Goal: Task Accomplishment & Management: Use online tool/utility

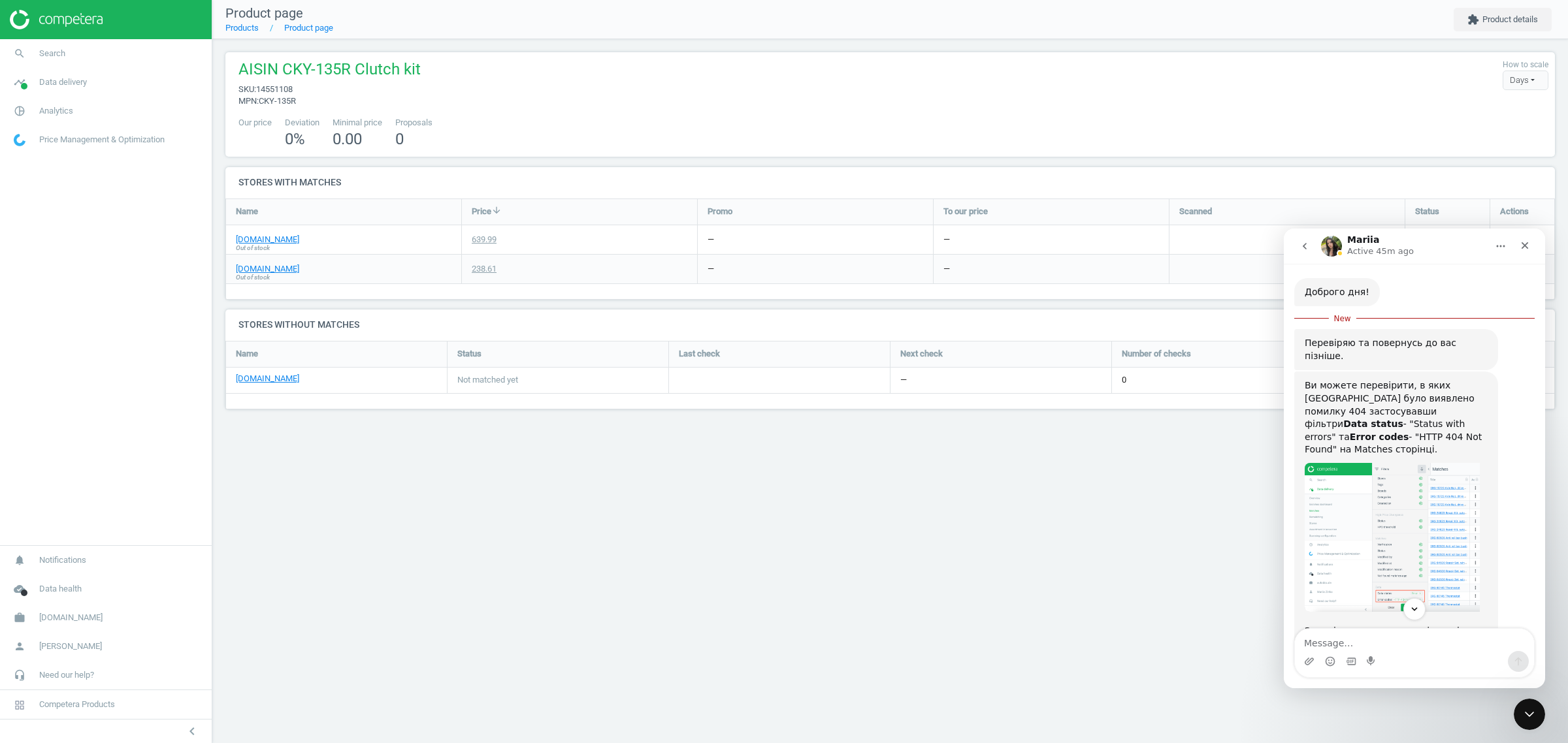
scroll to position [298, 0]
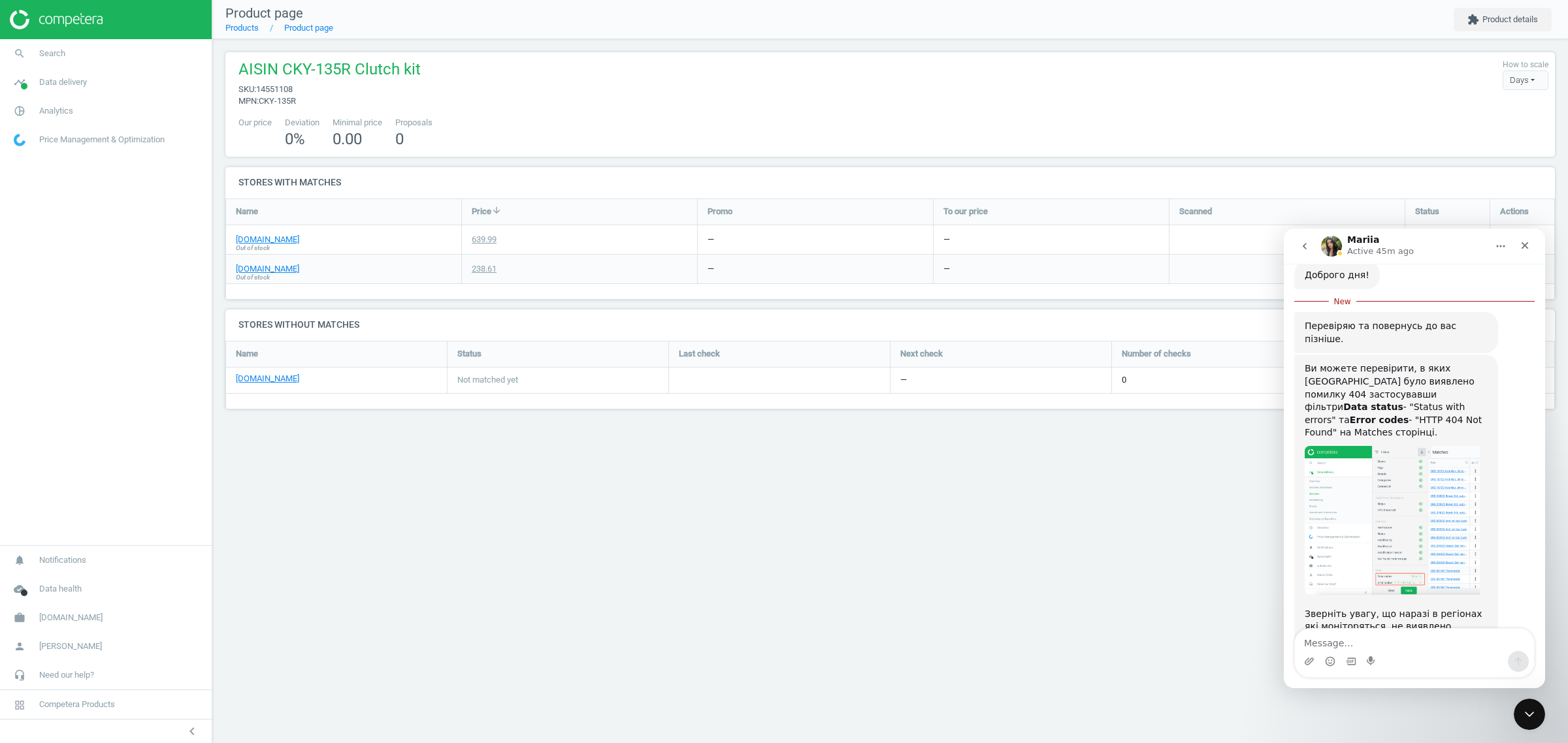
click at [1347, 639] on textarea "Message…" at bounding box center [1414, 640] width 239 height 22
type textarea "v"
type textarea "С"
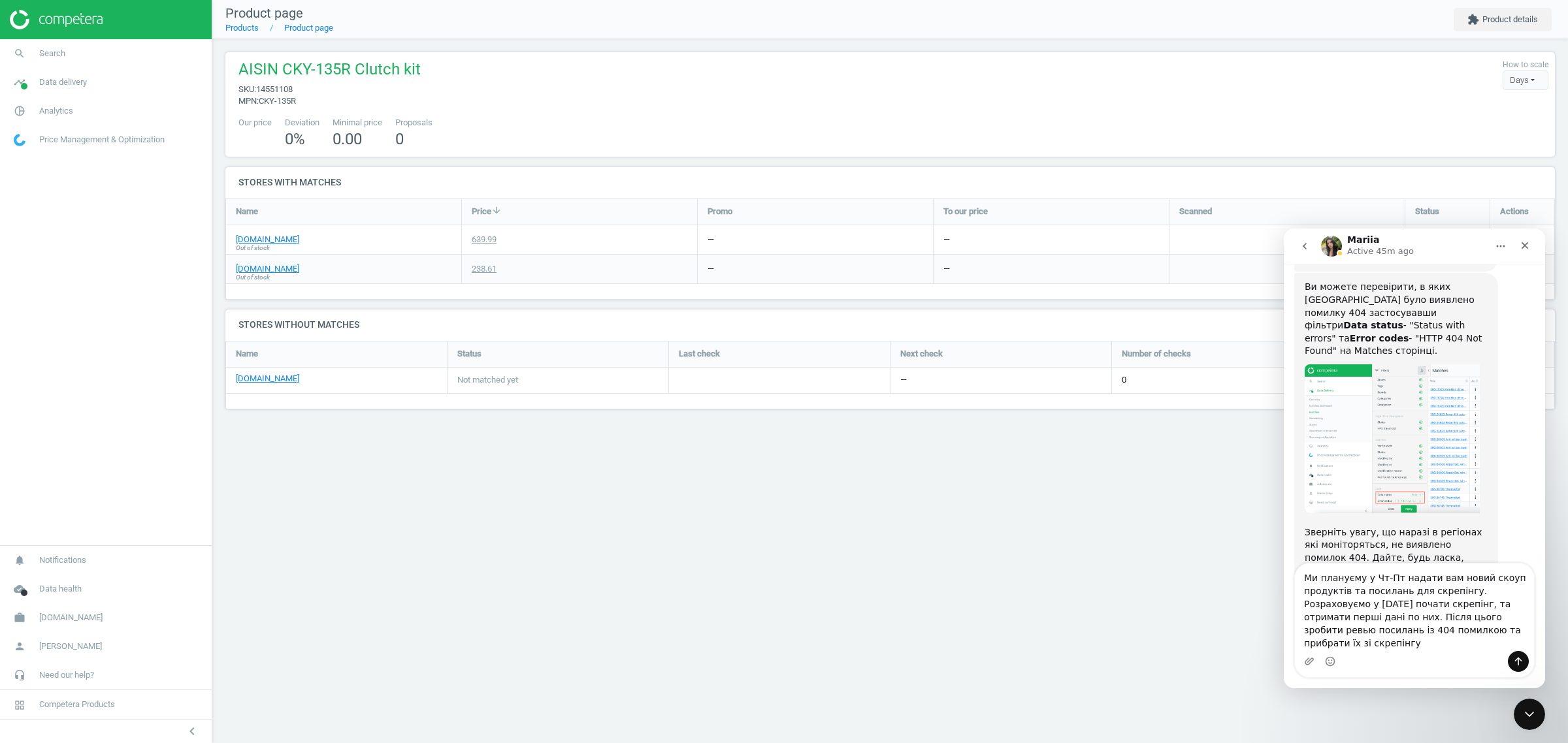
scroll to position [393, 0]
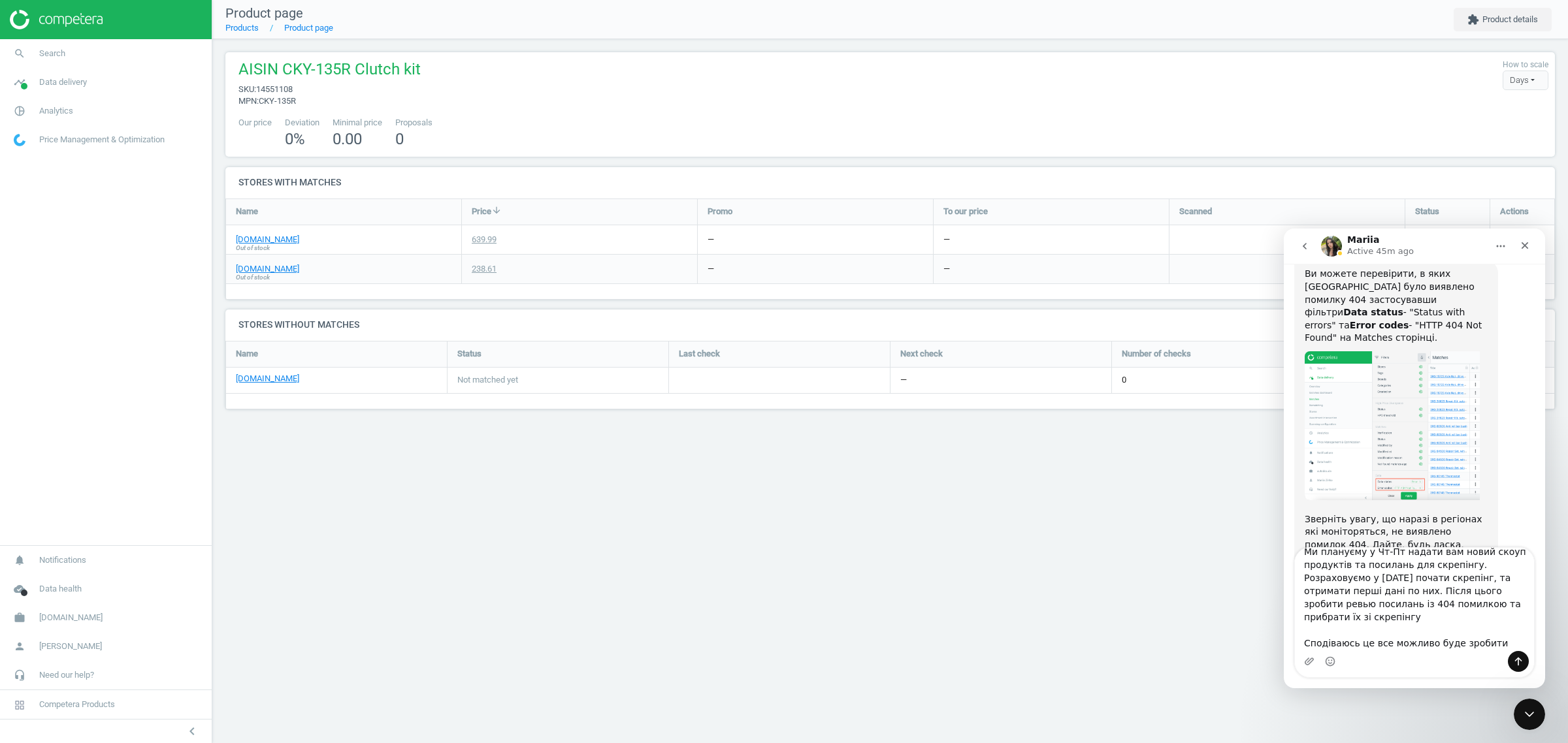
type textarea "Ми плануєму у Чт-Пт надати вам новий скоуп продуктів та посилань для скрепінгу.…"
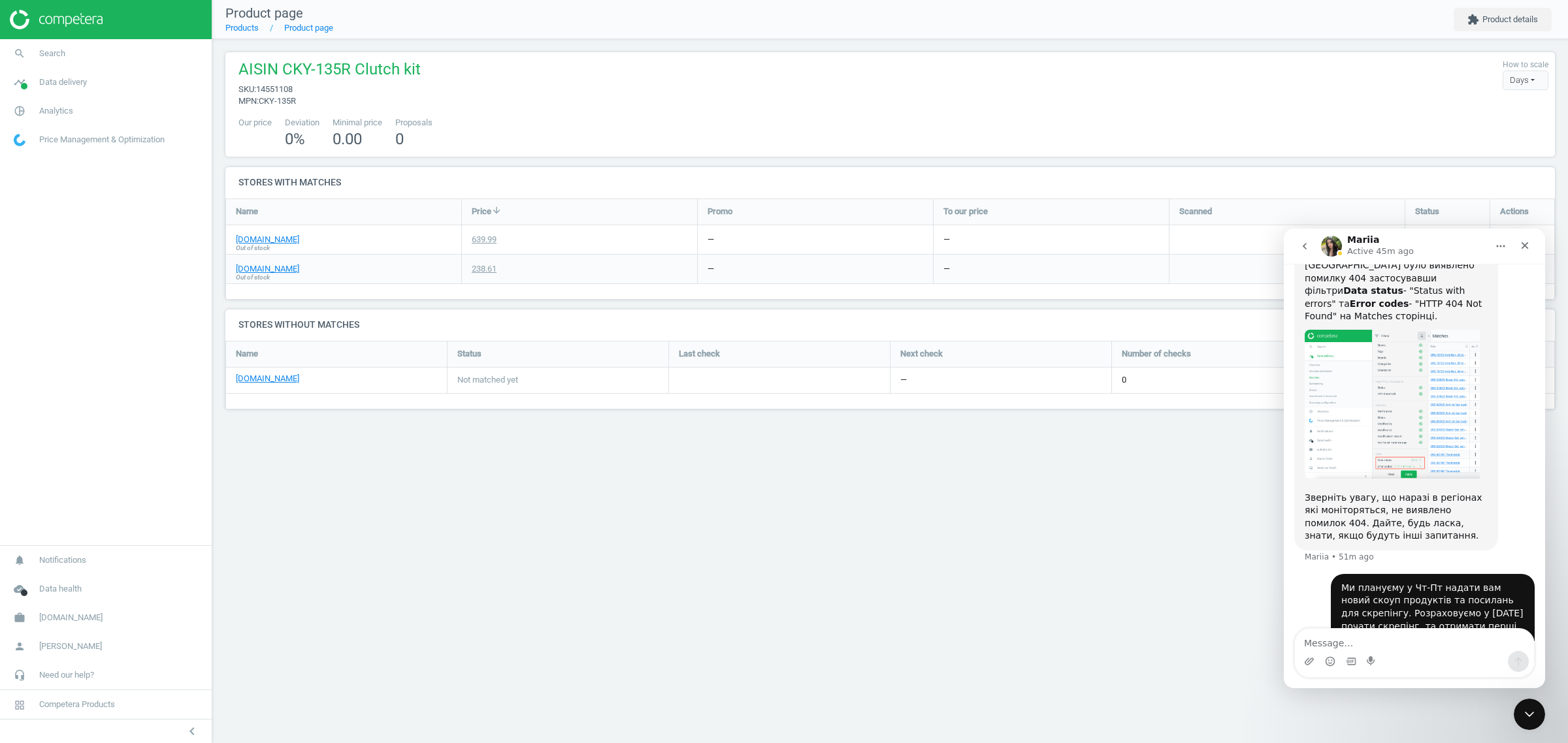
scroll to position [428, 0]
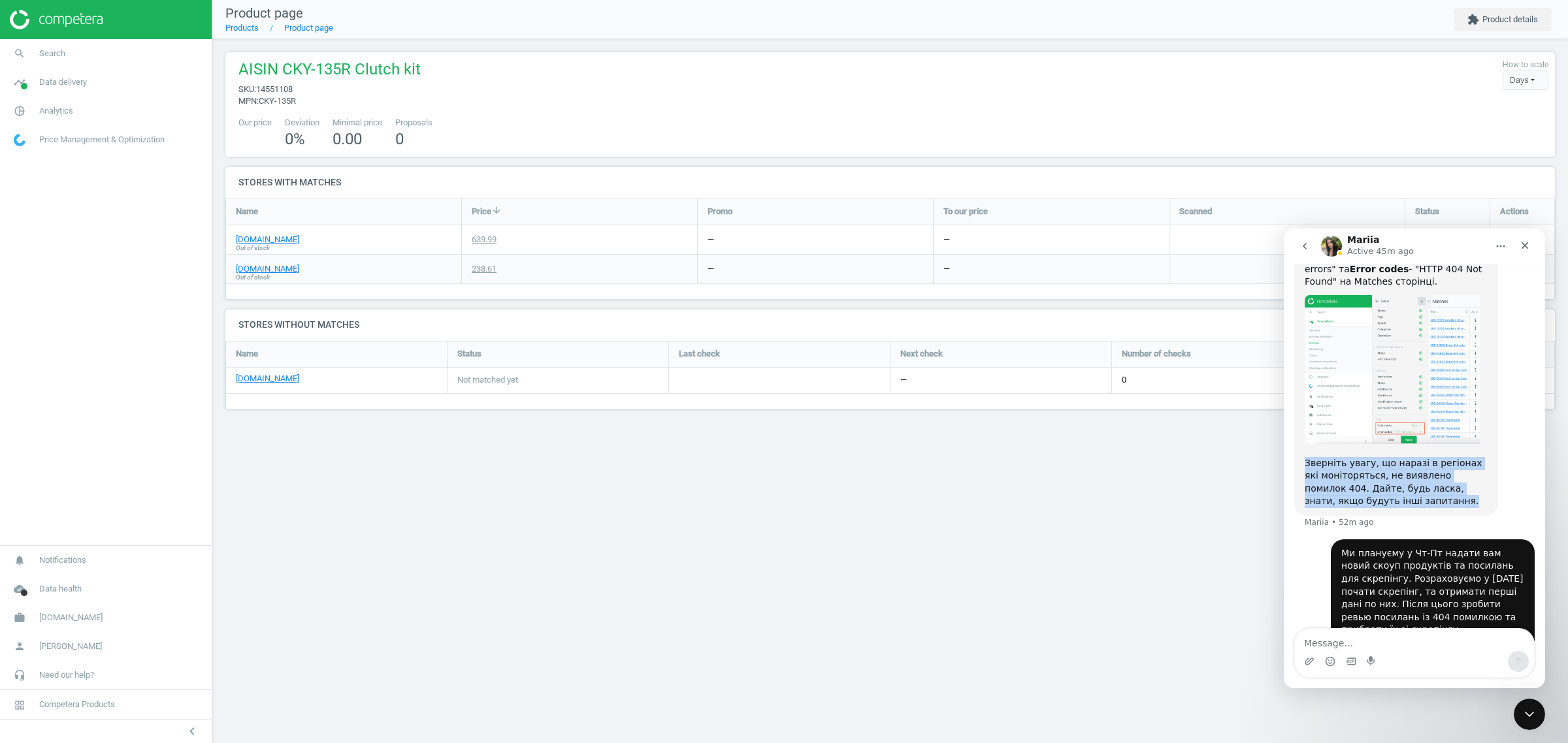
drag, startPoint x: 1365, startPoint y: 452, endPoint x: 1304, endPoint y: 412, distance: 72.9
click at [1304, 457] on div "Зверніть увагу, що наразі в регіонах які моніторяться, не виявлено помилок 404.…" at bounding box center [1396, 483] width 183 height 51
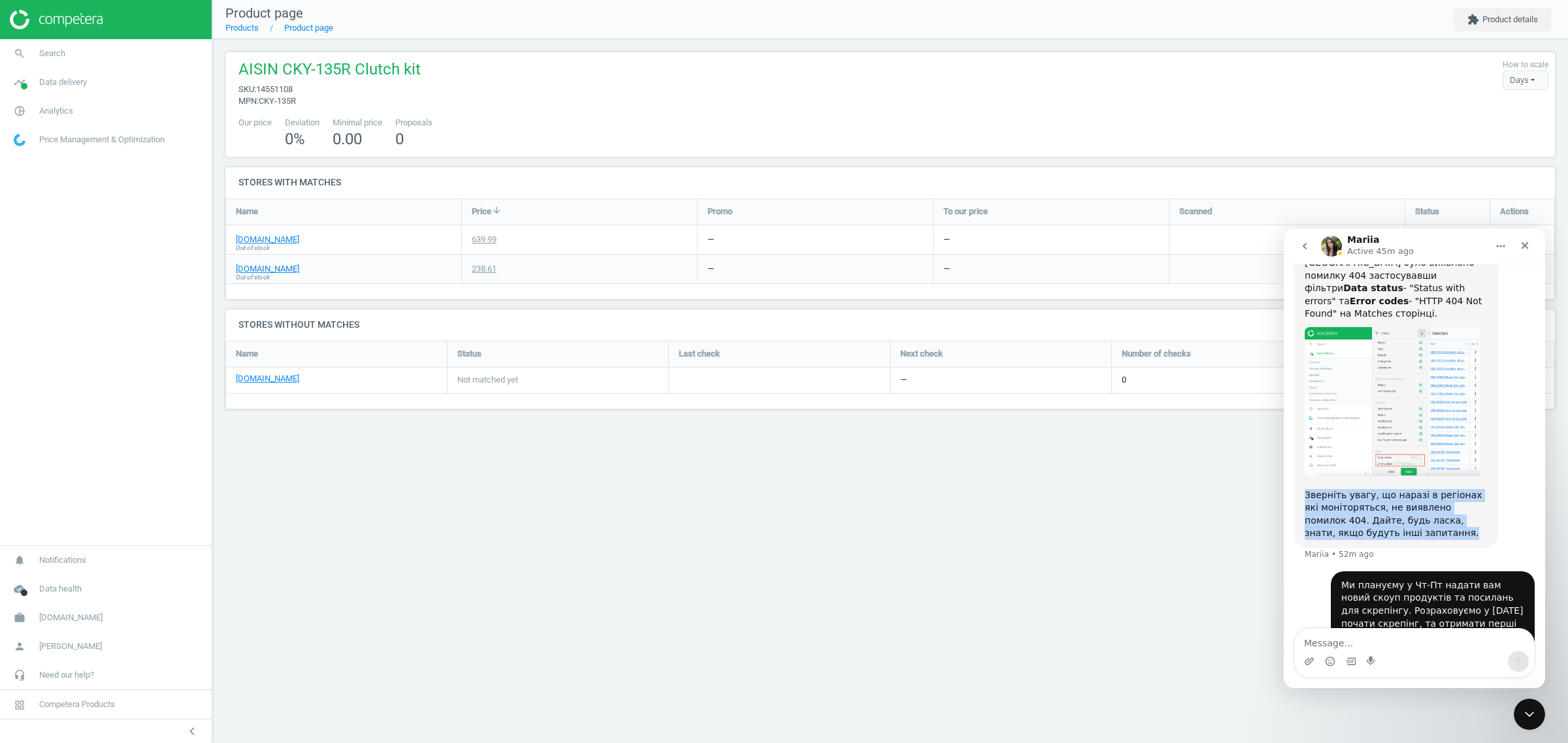
scroll to position [395, 0]
click at [1372, 490] on div "Зверніть увагу, що наразі в регіонах які моніторяться, не виявлено помилок 404.…" at bounding box center [1396, 516] width 183 height 51
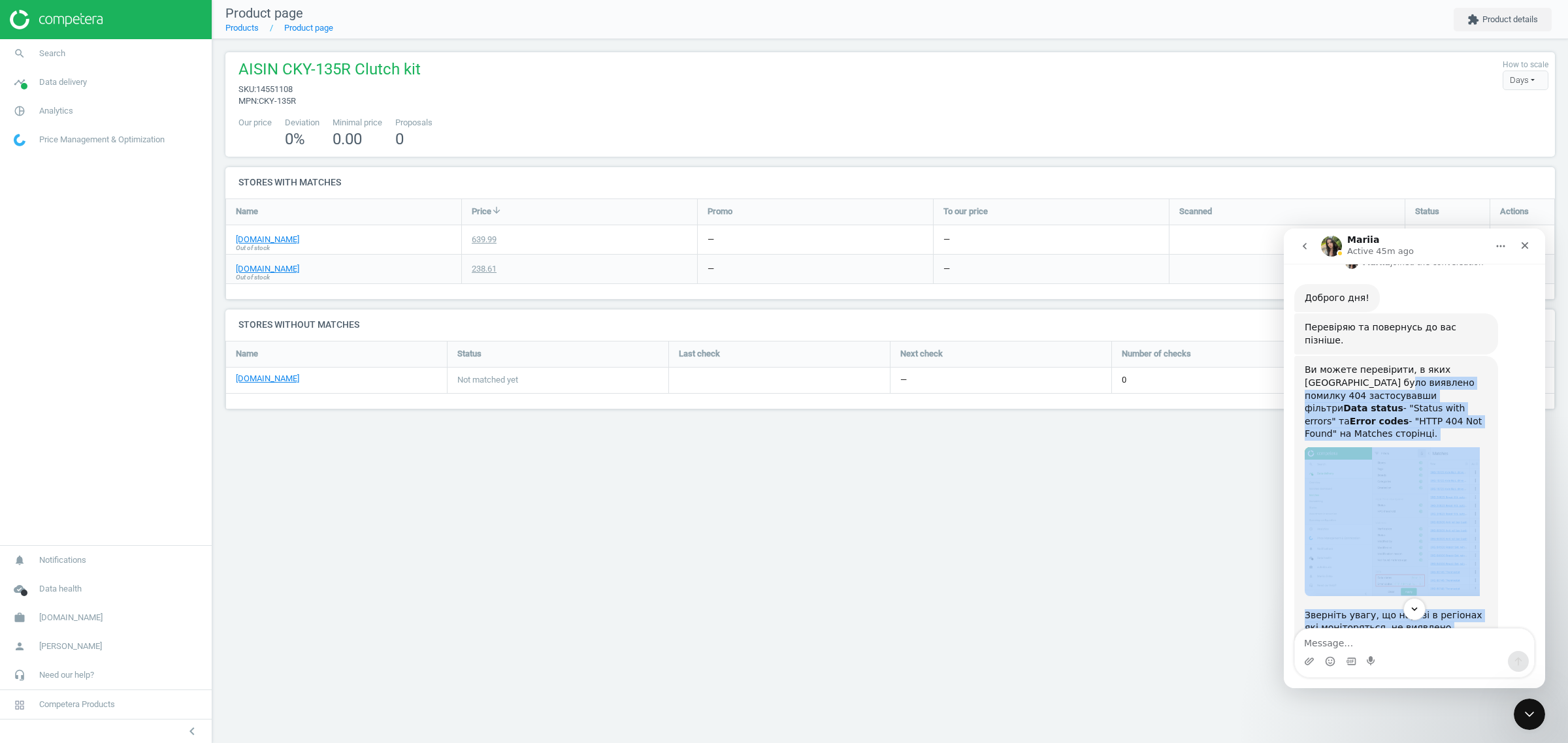
scroll to position [277, 0]
drag, startPoint x: 1360, startPoint y: 484, endPoint x: 1304, endPoint y: 333, distance: 161.0
click at [1304, 363] on div "Ви можете перевірити, в яких посилань було виявлено помилку 404 застосувавши фі…" at bounding box center [1396, 511] width 183 height 296
copy div "Ви можете перевірити, в яких посилань було виявлено помилку 404 застосувавши фі…"
click at [1429, 465] on img "Mariia says…" at bounding box center [1392, 521] width 175 height 149
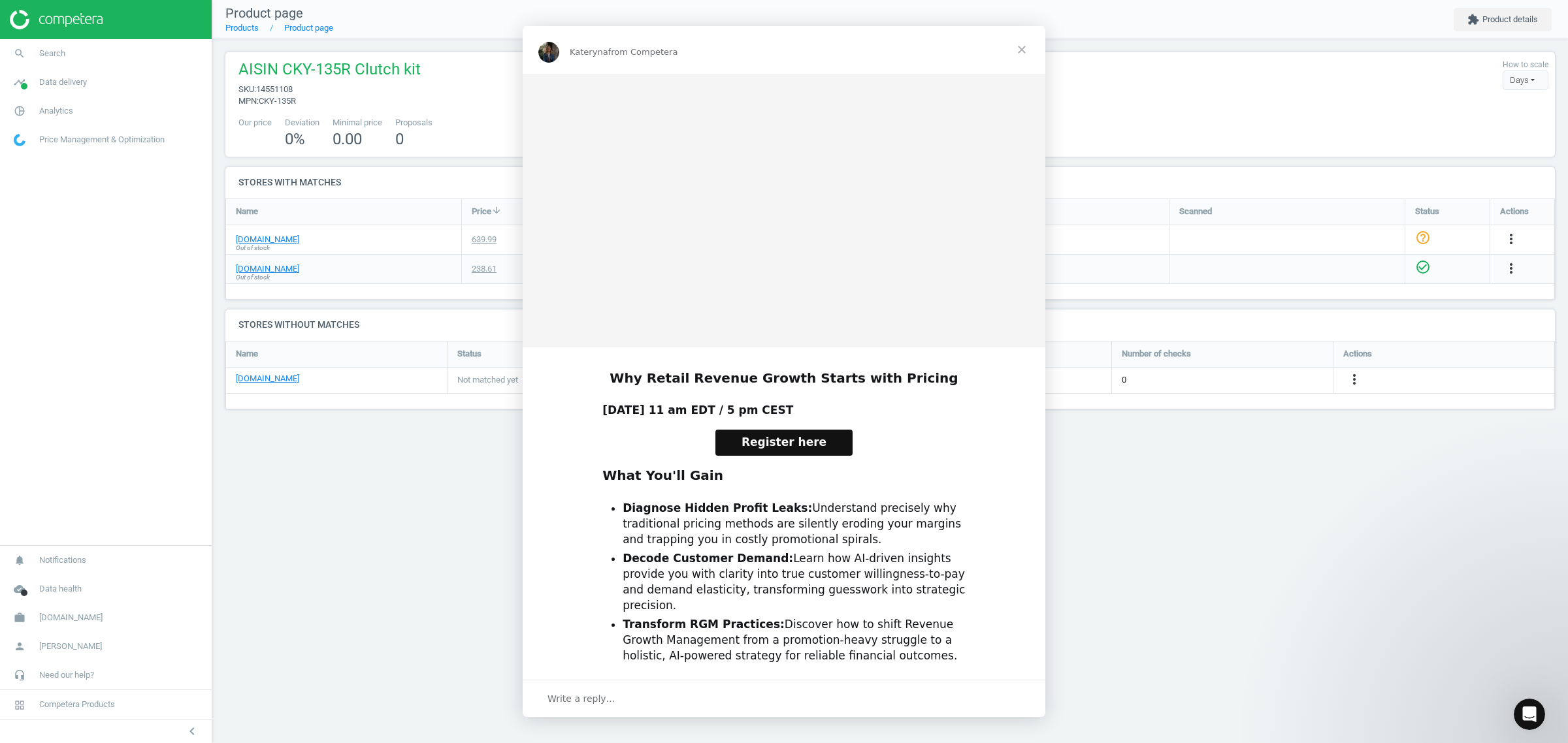
scroll to position [428, 0]
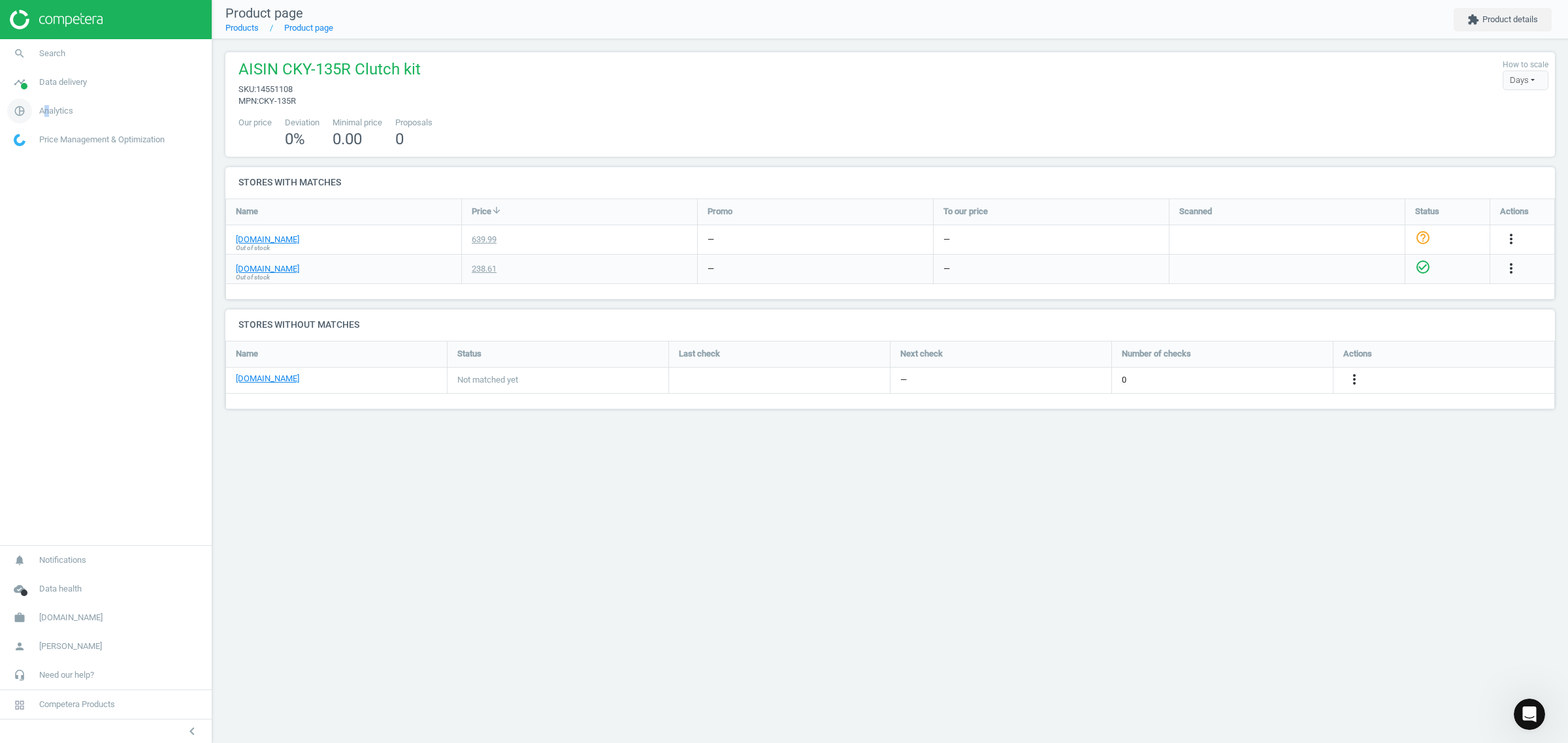
click at [47, 109] on span "Analytics" at bounding box center [56, 111] width 34 height 11
click at [1528, 710] on icon "Open Intercom Messenger" at bounding box center [1528, 713] width 21 height 21
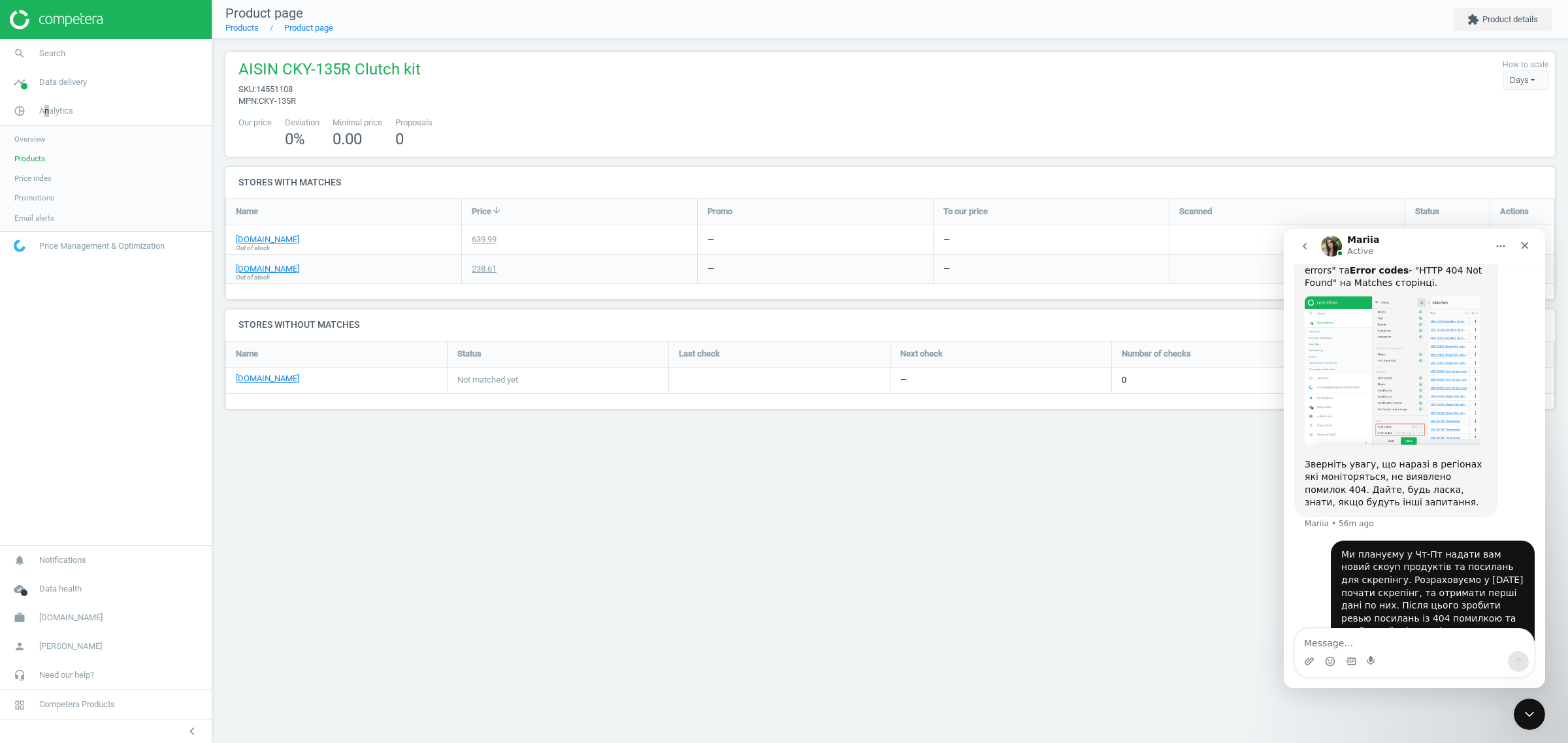
click at [1413, 363] on img "Mariia says…" at bounding box center [1392, 371] width 175 height 149
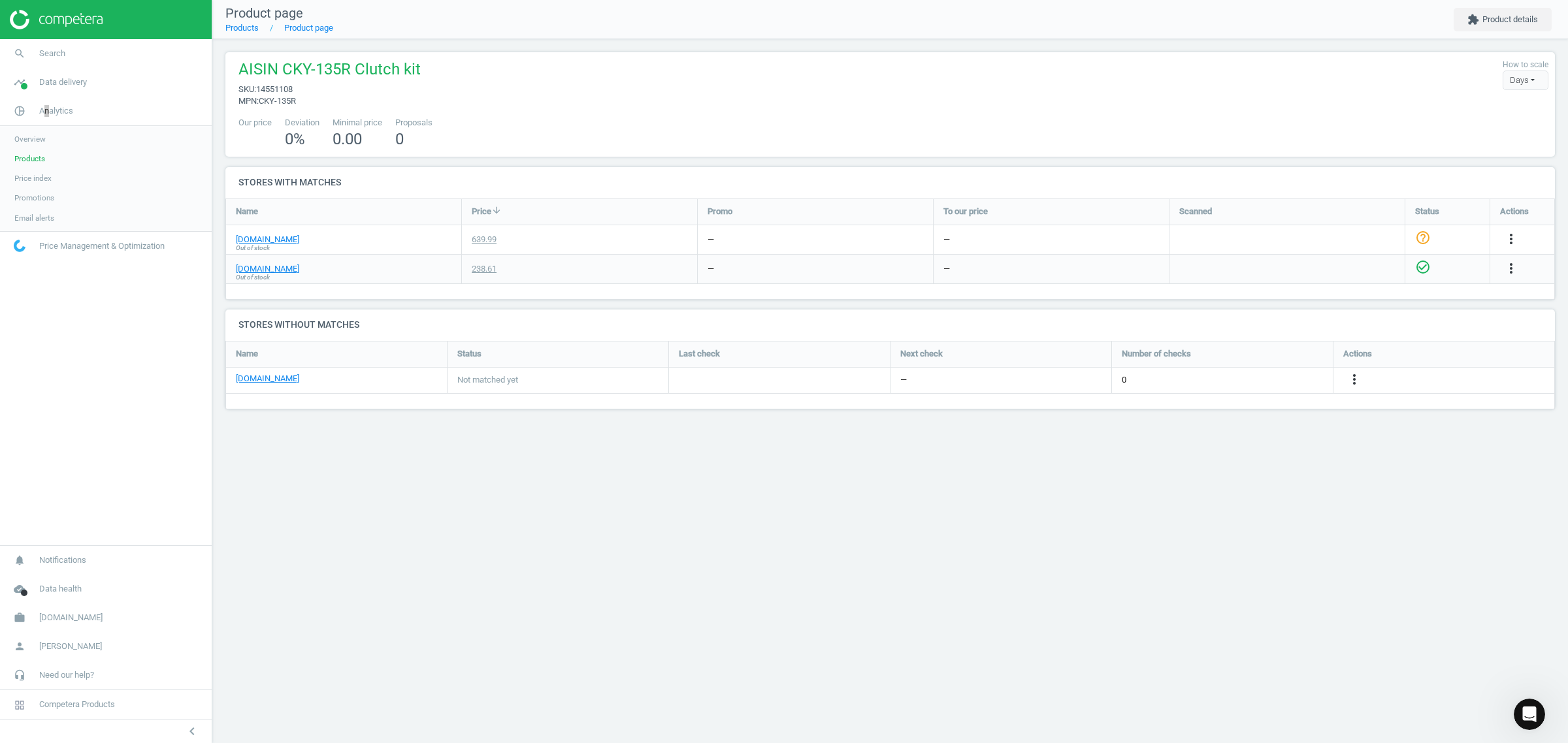
scroll to position [409, 0]
click at [31, 141] on span "Overview" at bounding box center [30, 139] width 31 height 11
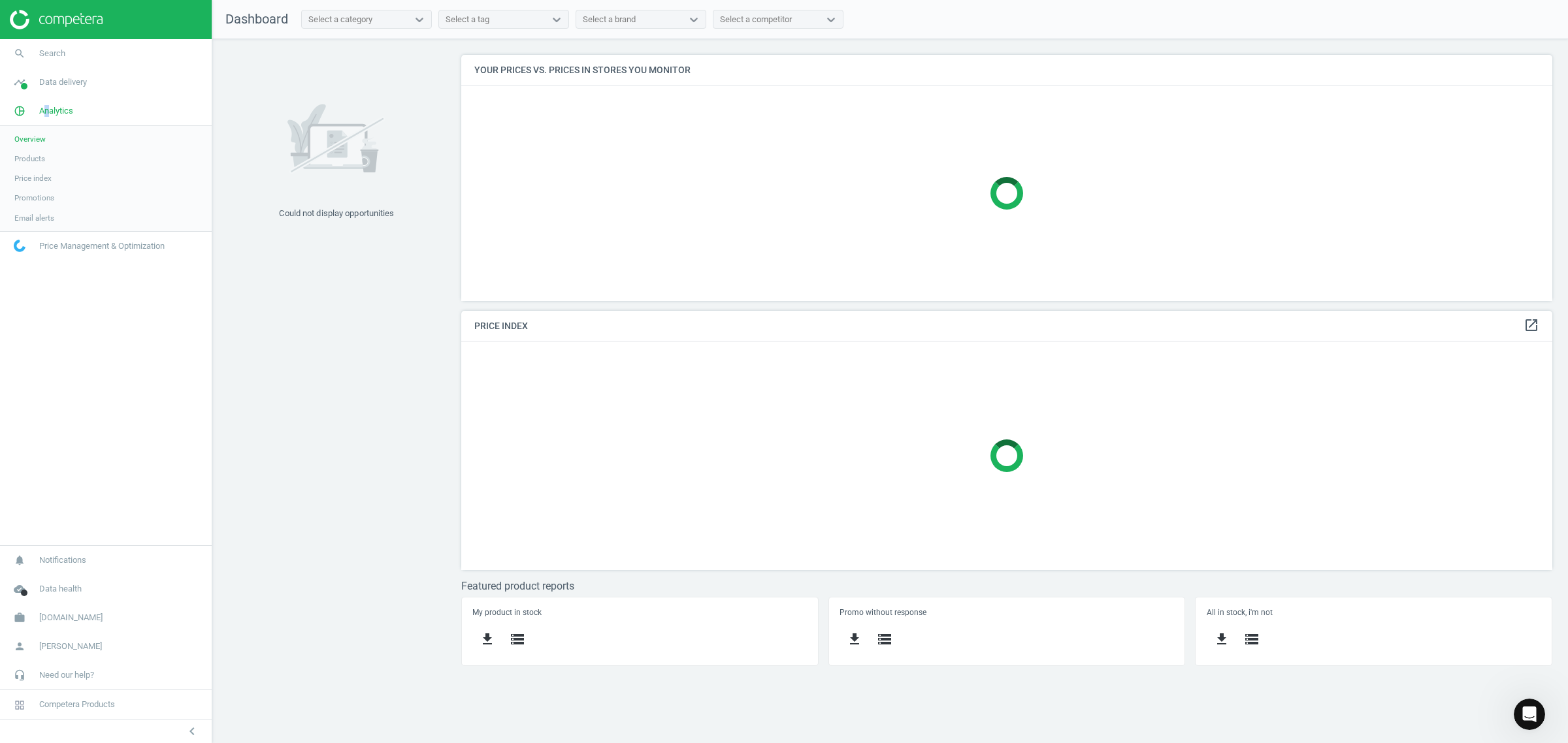
scroll to position [337, 1115]
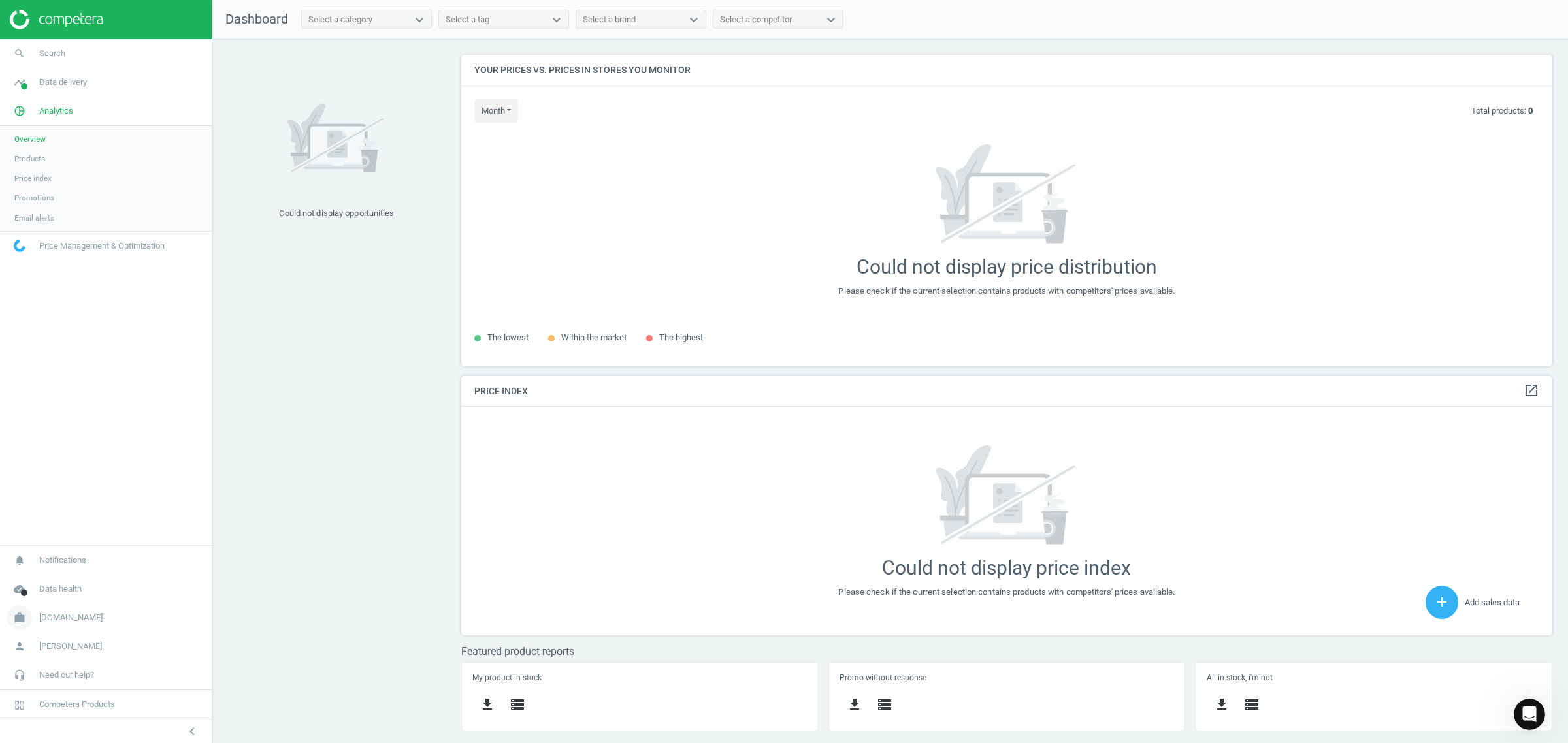
click at [56, 613] on span "autodoc.co.uk" at bounding box center [70, 618] width 63 height 11
click at [44, 575] on span "Switch campaign" at bounding box center [43, 579] width 58 height 11
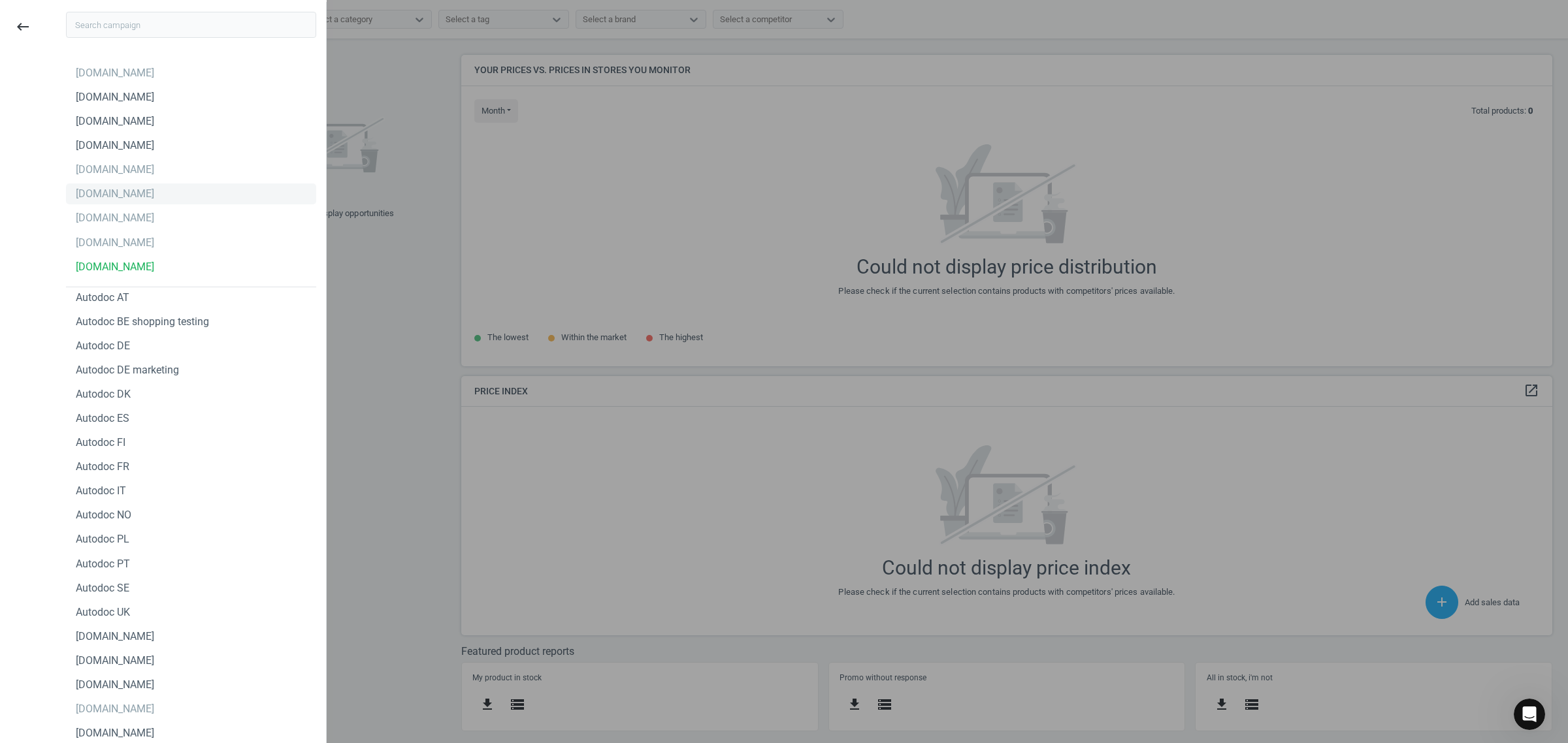
click at [141, 190] on div "autodoc.de" at bounding box center [191, 194] width 250 height 21
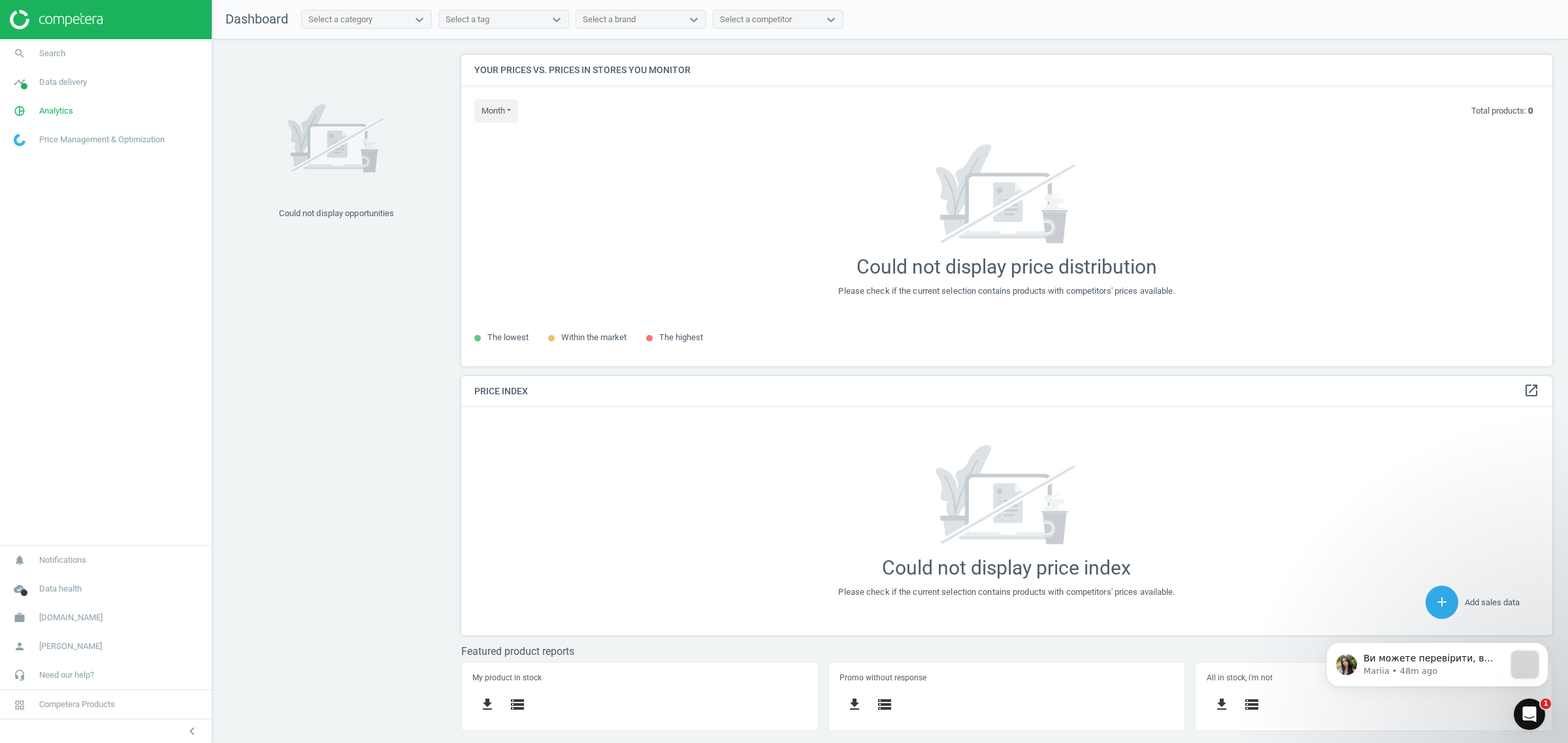
scroll to position [337, 1115]
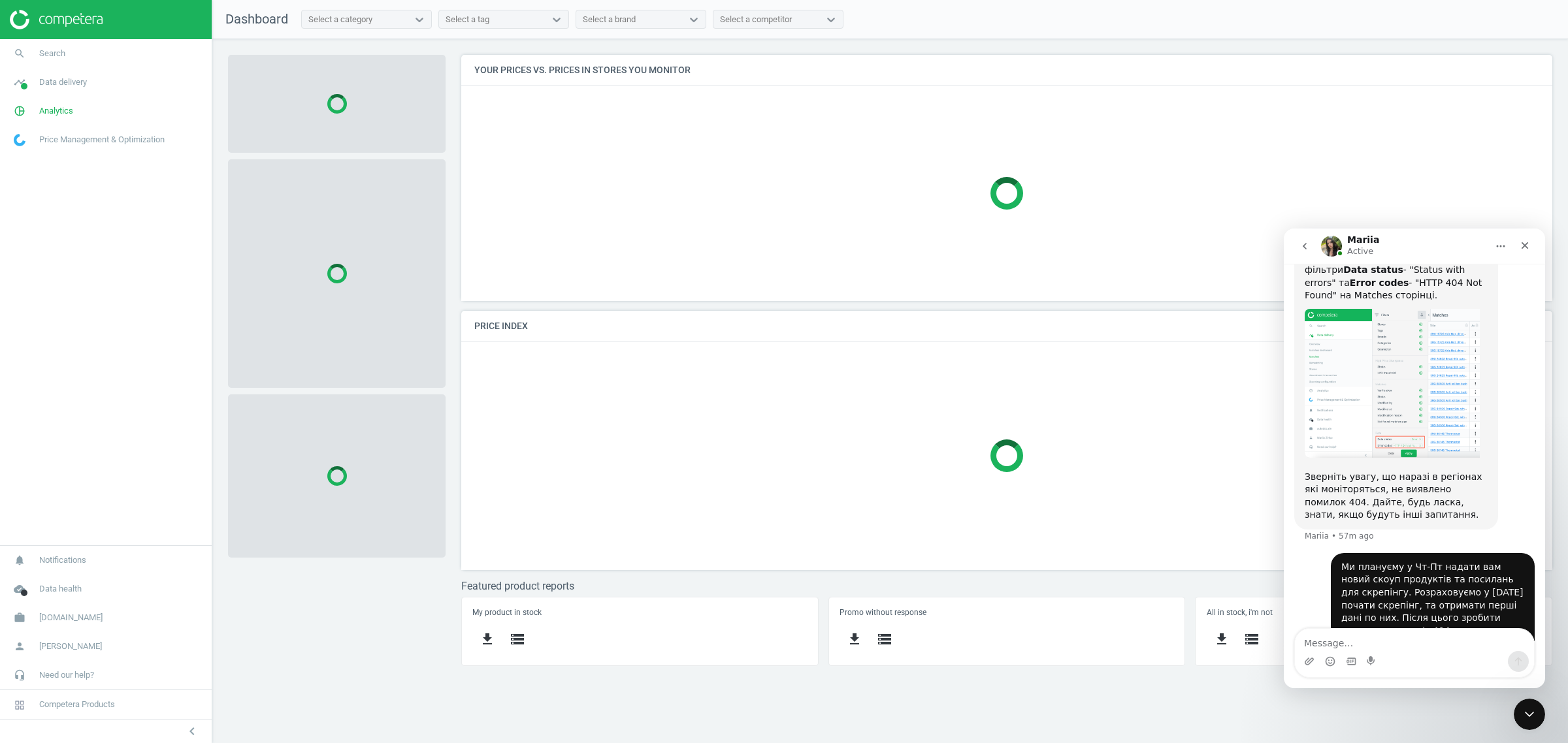
scroll to position [428, 0]
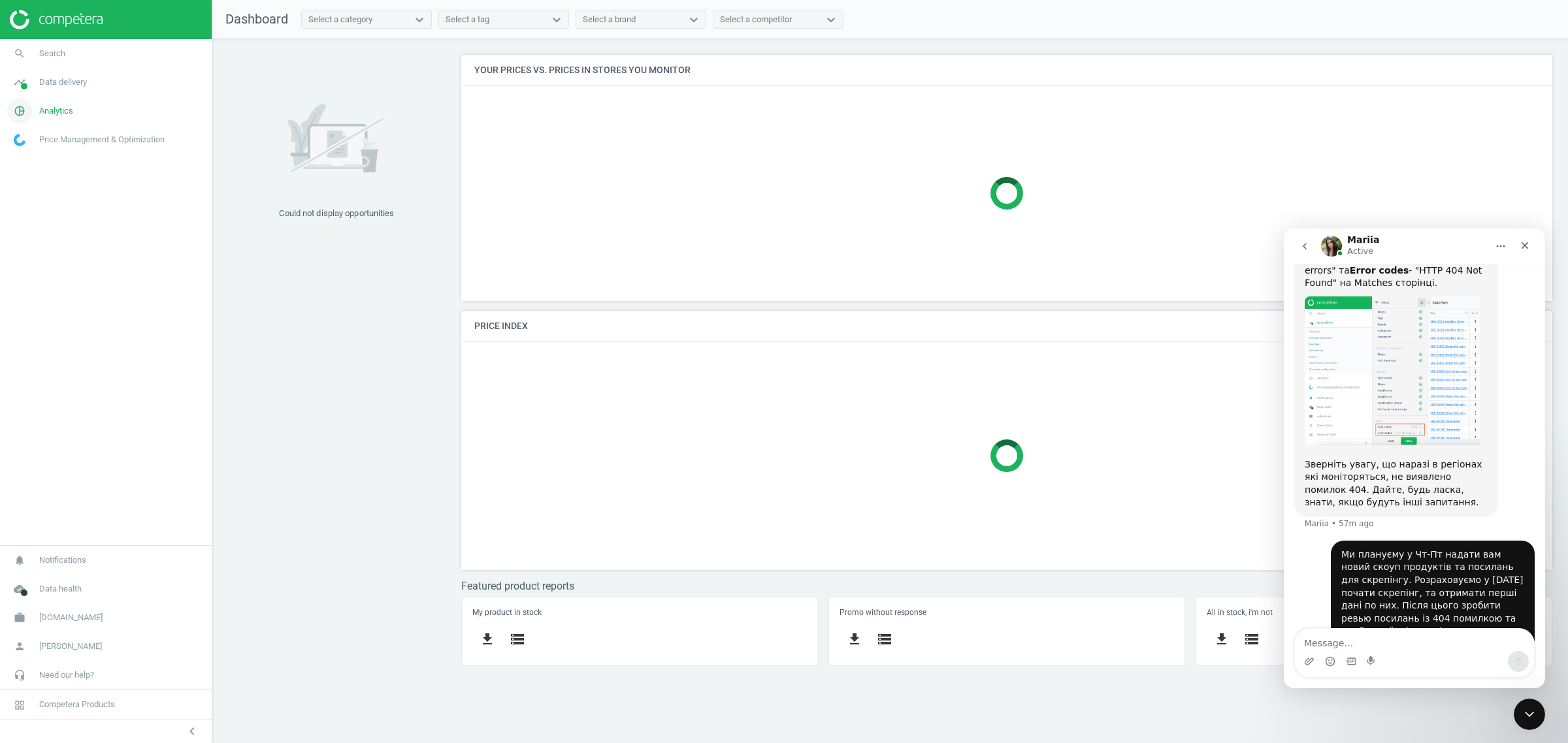
click at [47, 111] on span "Analytics" at bounding box center [56, 111] width 34 height 11
click at [37, 135] on span "Overview" at bounding box center [30, 139] width 31 height 11
click at [33, 137] on span "Overview" at bounding box center [30, 139] width 31 height 11
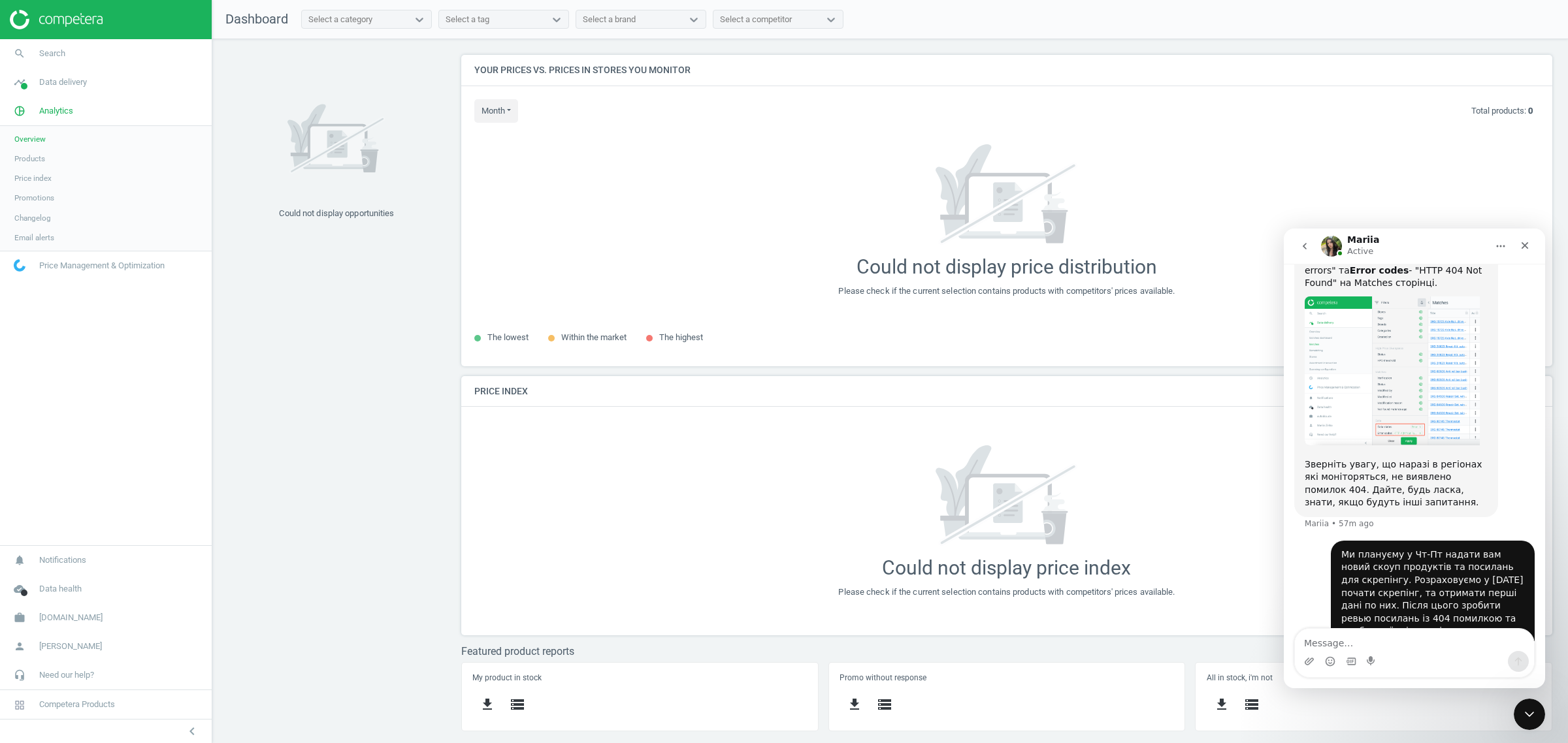
click at [1396, 355] on img "Mariia says…" at bounding box center [1392, 371] width 175 height 149
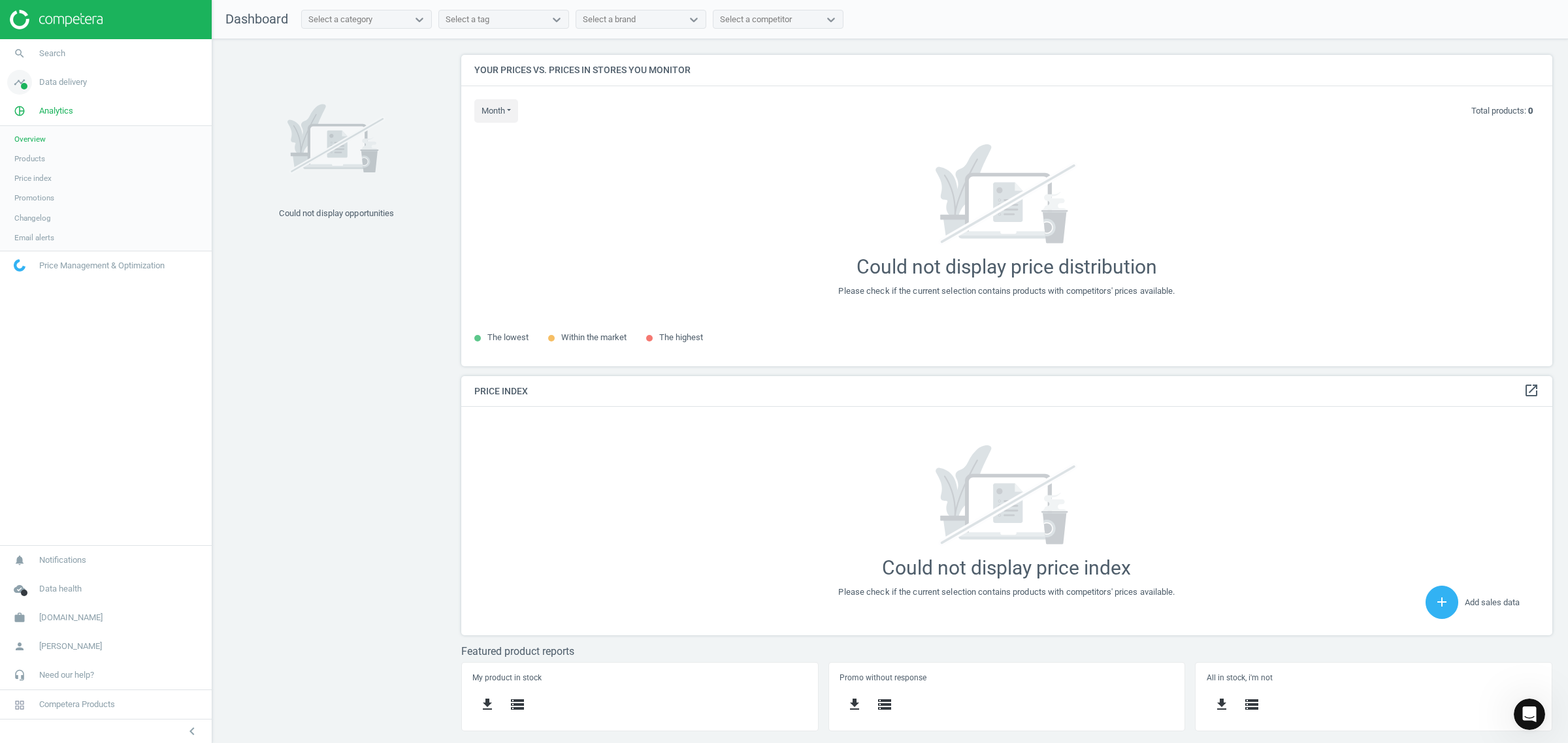
scroll to position [428, 0]
click at [70, 79] on span "Data delivery" at bounding box center [63, 82] width 47 height 11
click at [1523, 713] on icon "Open Intercom Messenger" at bounding box center [1528, 713] width 21 height 21
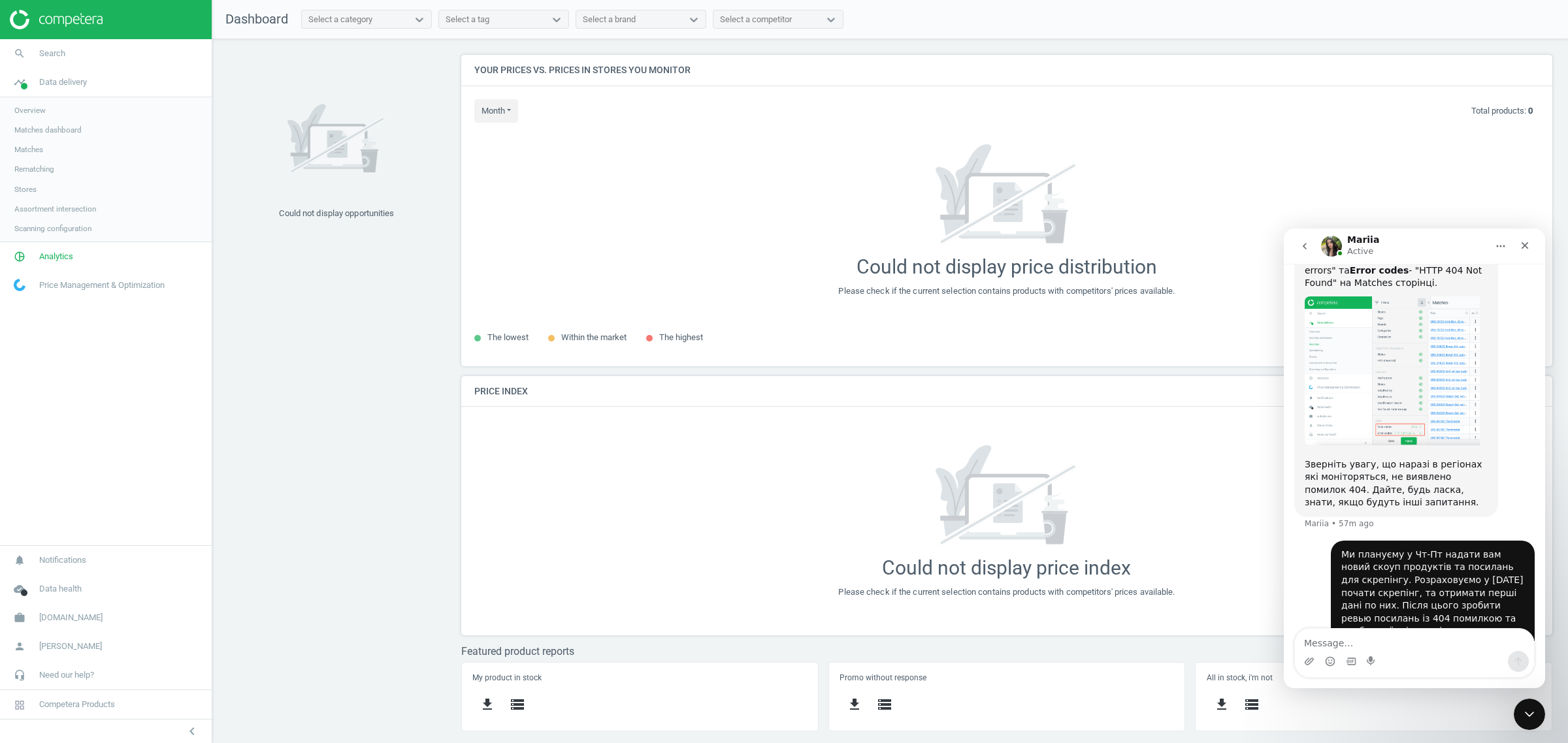
click at [1372, 362] on img "Mariia says…" at bounding box center [1392, 371] width 175 height 149
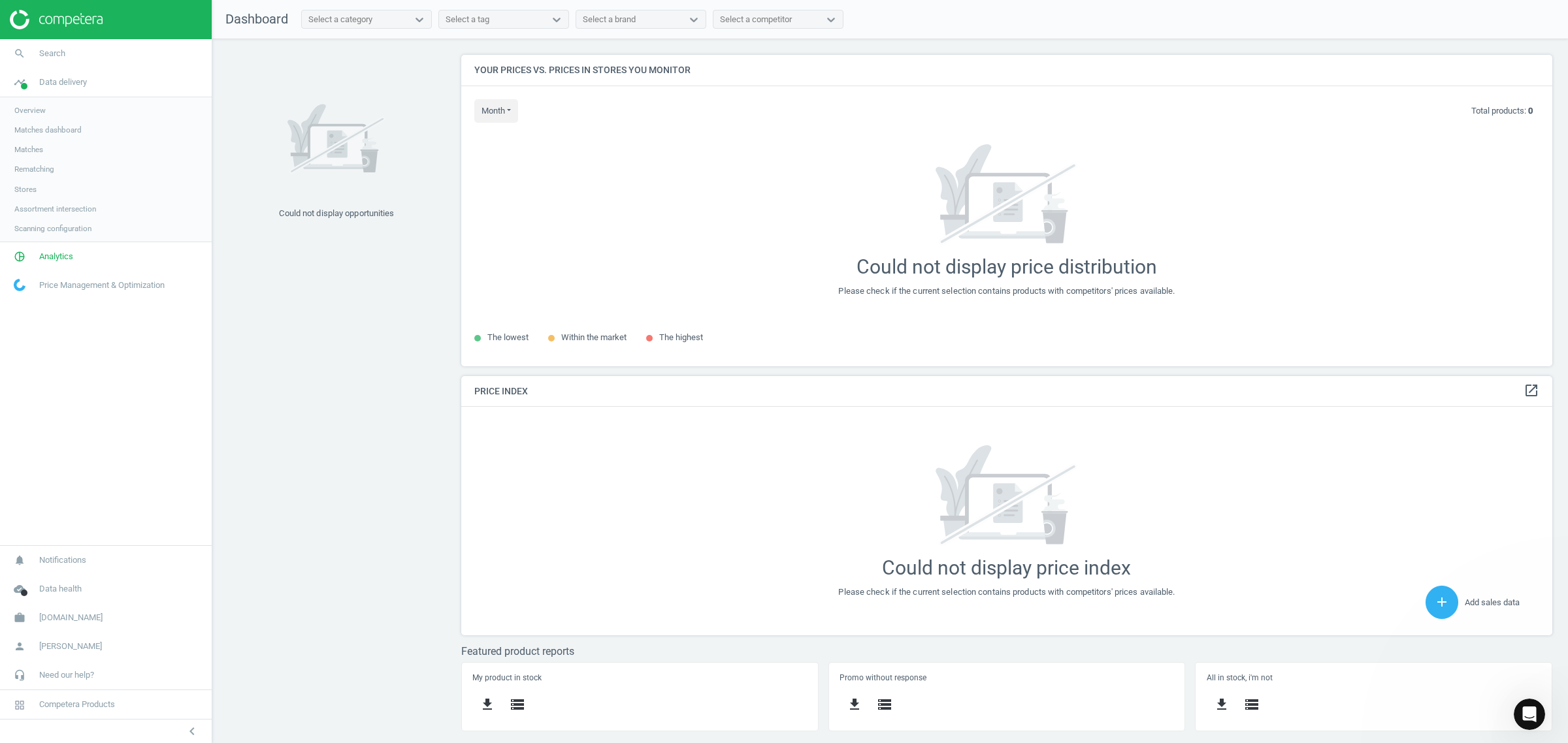
scroll to position [409, 0]
click at [31, 144] on span "Matches" at bounding box center [29, 149] width 29 height 11
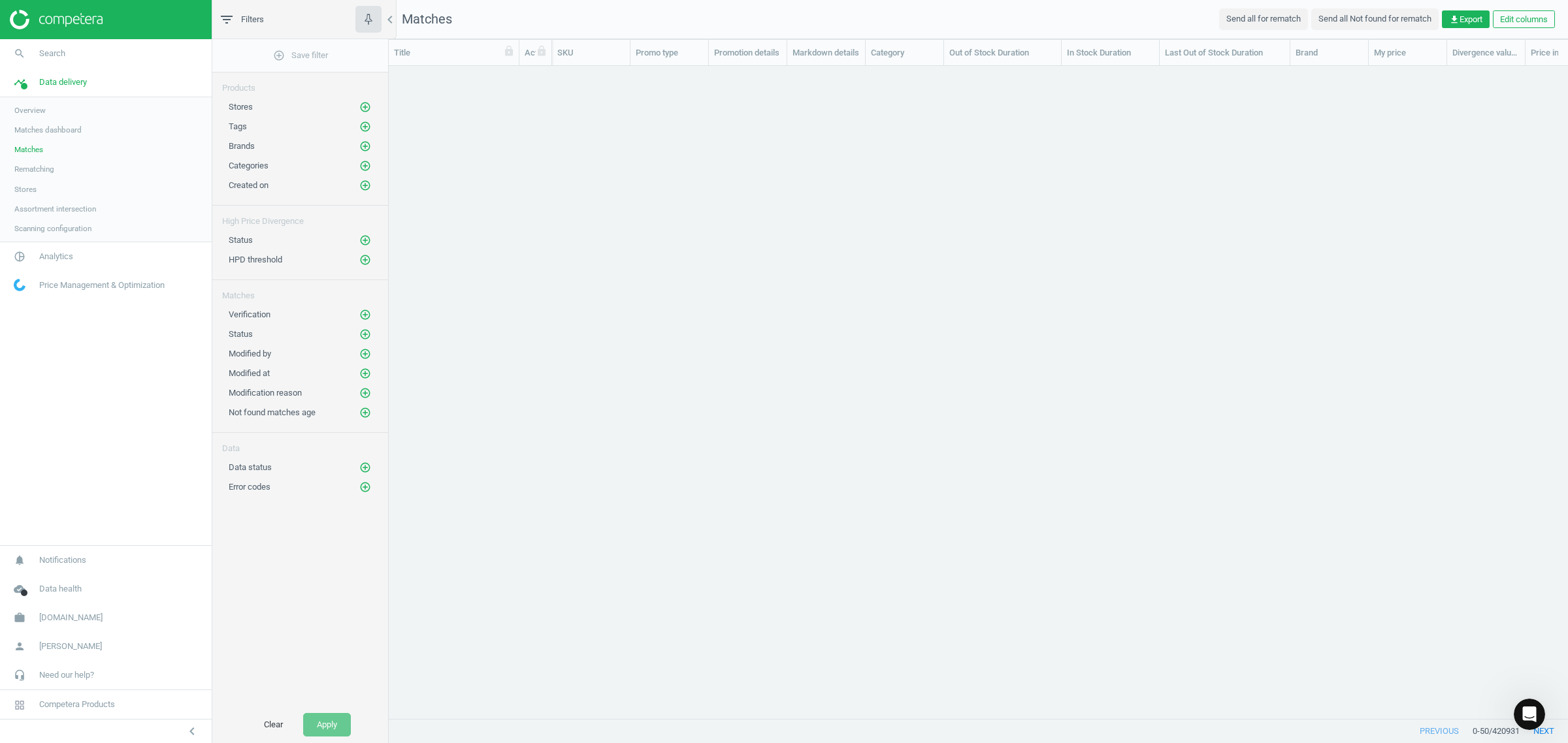
scroll to position [628, 1167]
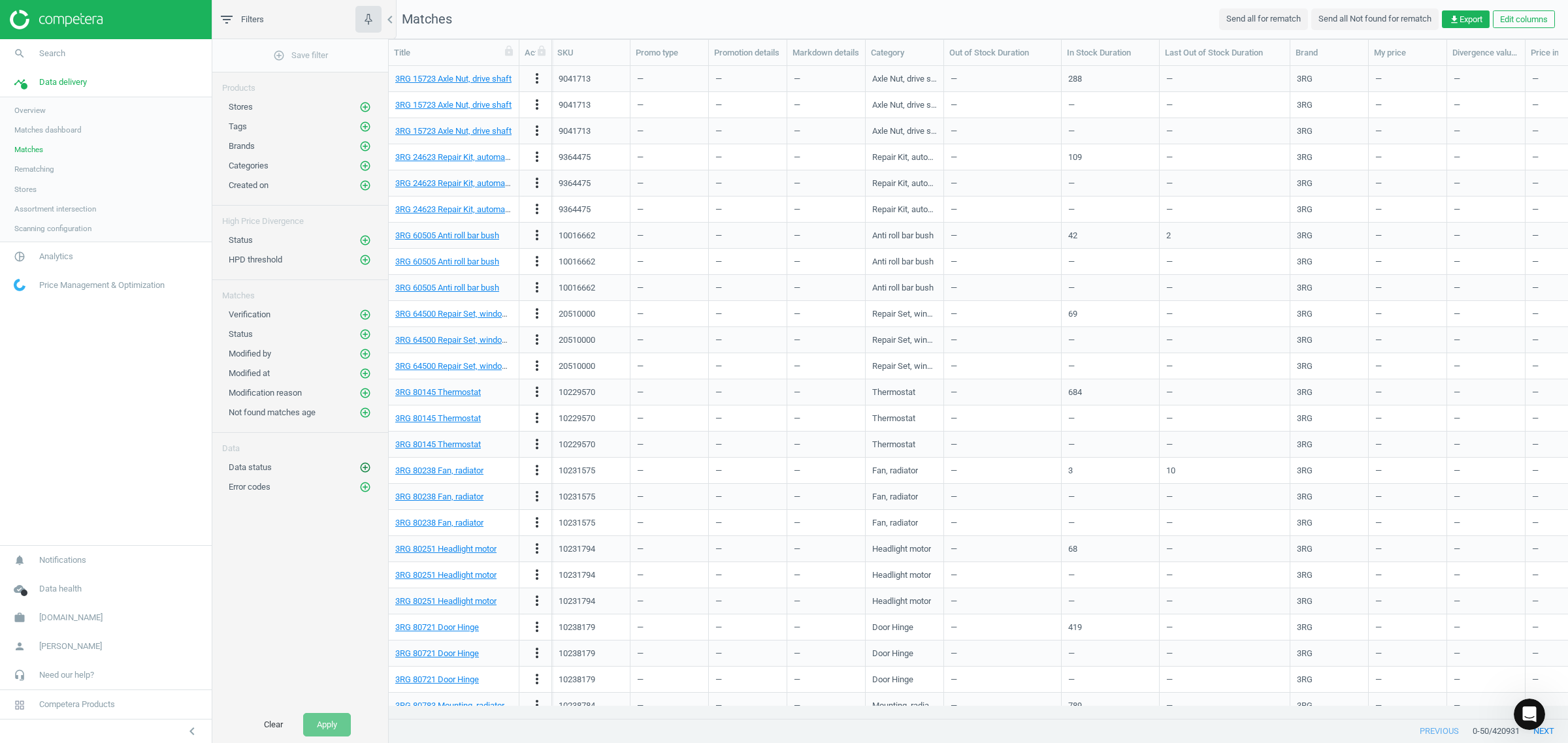
click at [361, 471] on icon "add_circle_outline" at bounding box center [365, 467] width 11 height 11
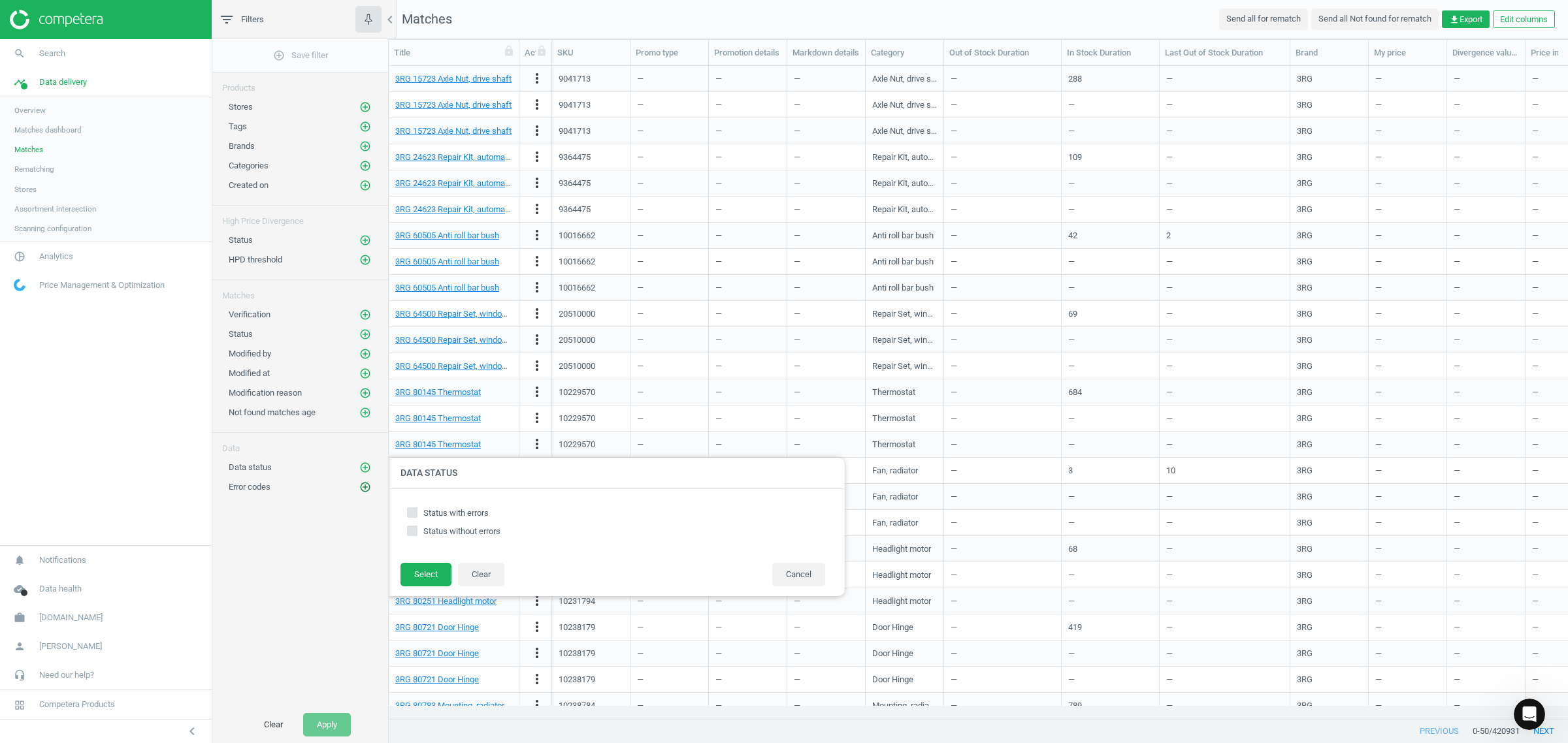
click at [363, 489] on icon "add_circle_outline" at bounding box center [365, 487] width 11 height 11
click at [1520, 715] on icon "Open Intercom Messenger" at bounding box center [1528, 713] width 21 height 21
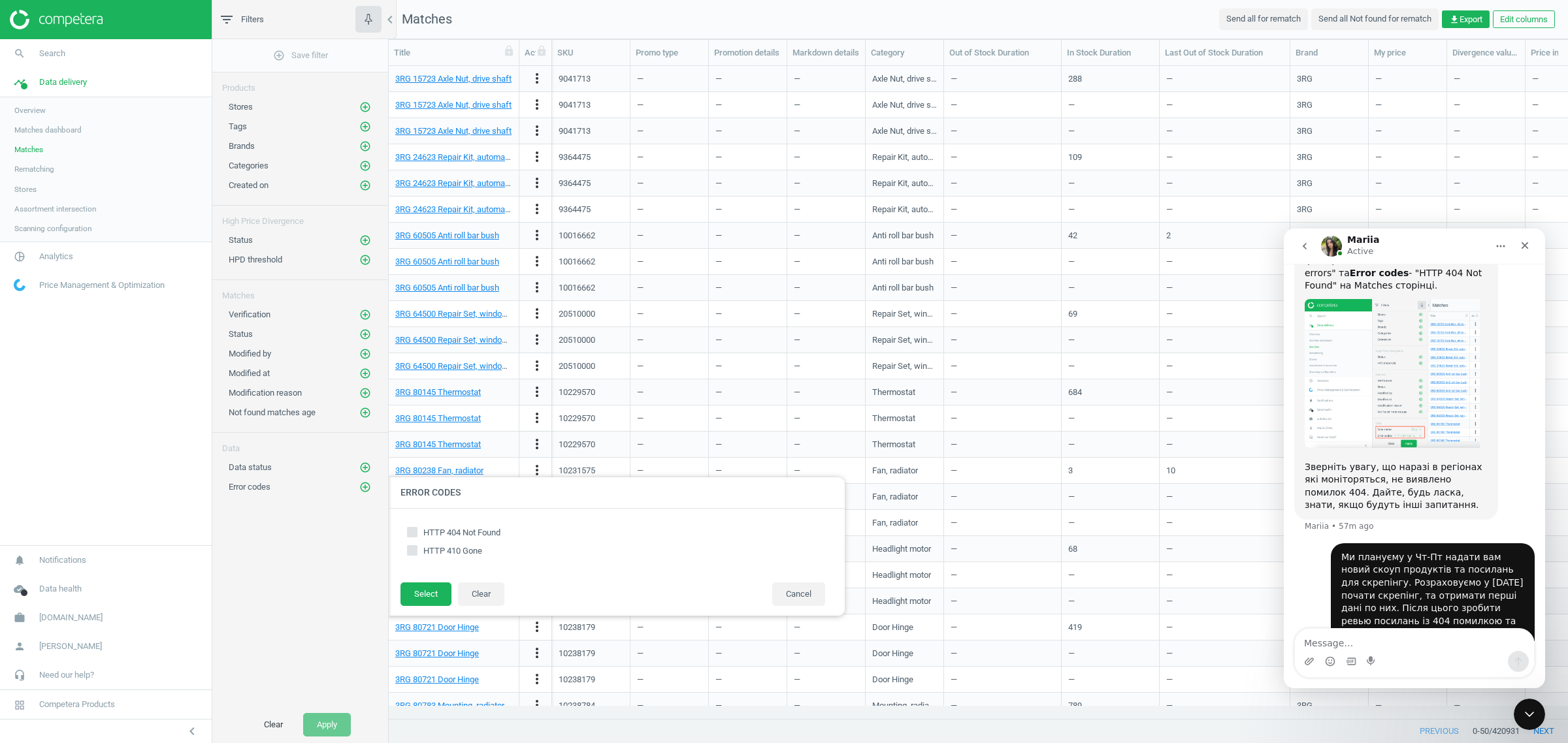
scroll to position [428, 0]
click at [1412, 362] on img "Mariia says…" at bounding box center [1392, 371] width 175 height 149
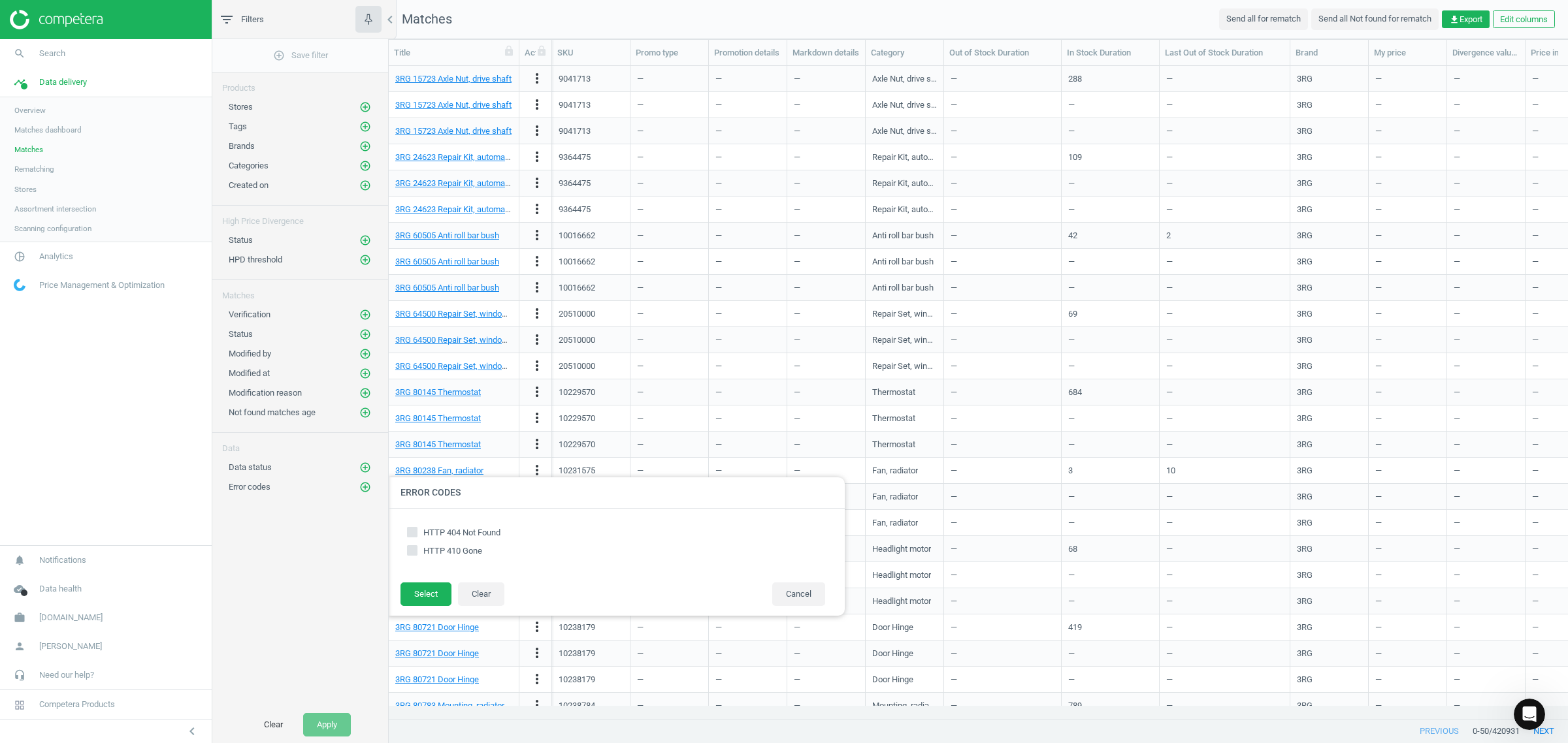
scroll to position [409, 0]
click at [415, 534] on input "HTTP 404 Not Found" at bounding box center [412, 533] width 8 height 8
checkbox input "true"
click at [431, 597] on button "Select" at bounding box center [426, 594] width 51 height 24
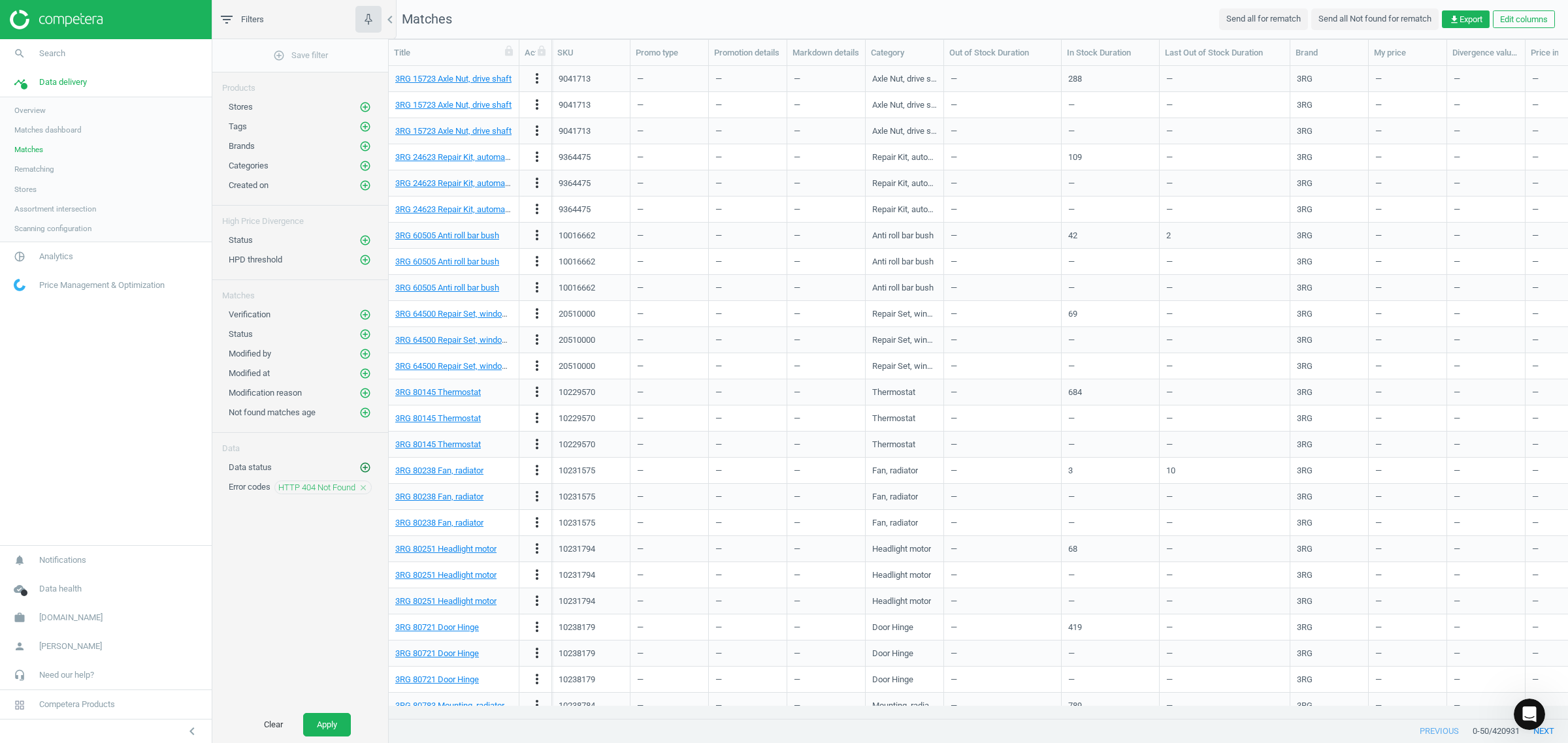
click at [367, 471] on icon "add_circle_outline" at bounding box center [365, 467] width 11 height 11
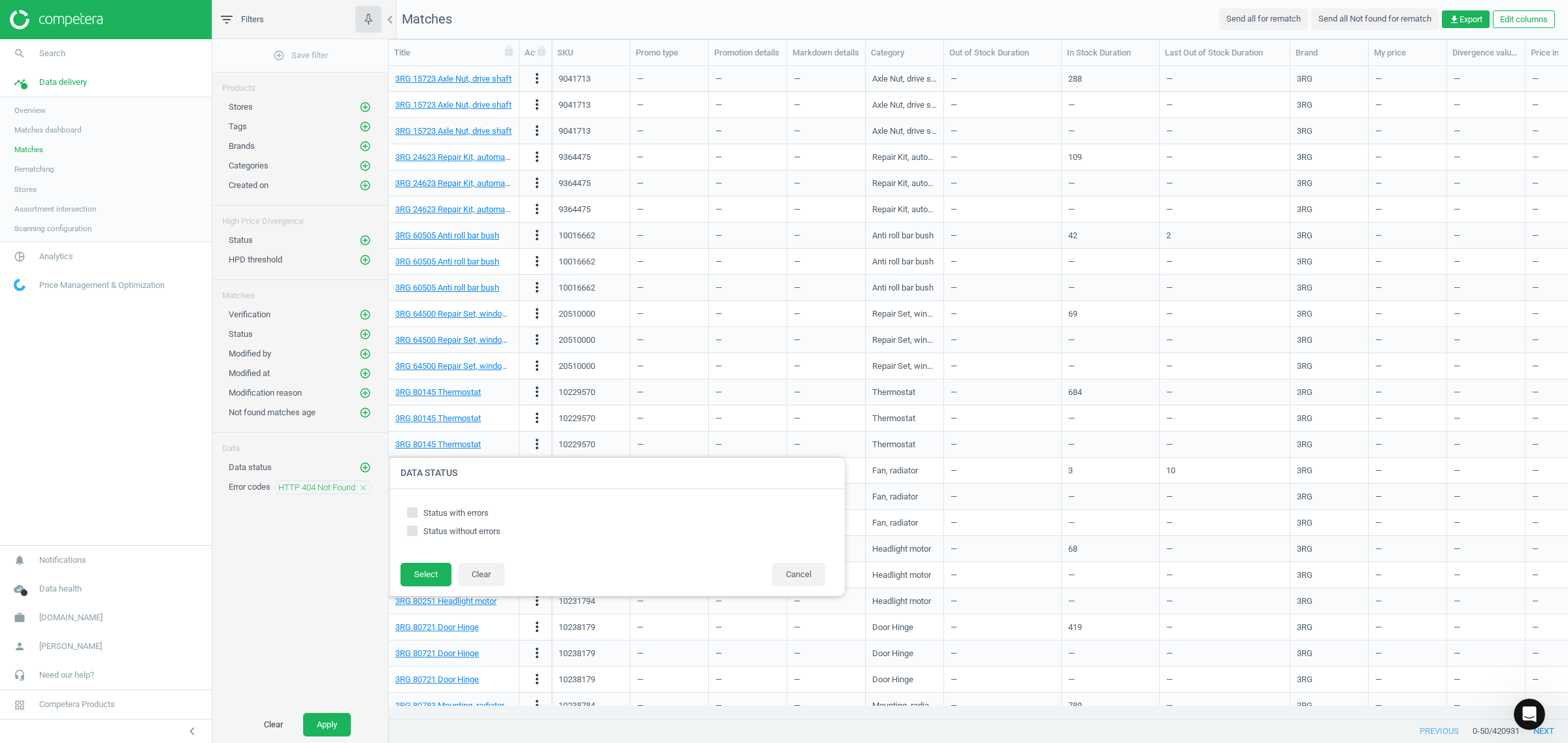
click at [410, 511] on input "Status with errors" at bounding box center [412, 512] width 8 height 8
checkbox input "true"
click at [425, 575] on button "Select" at bounding box center [426, 574] width 51 height 24
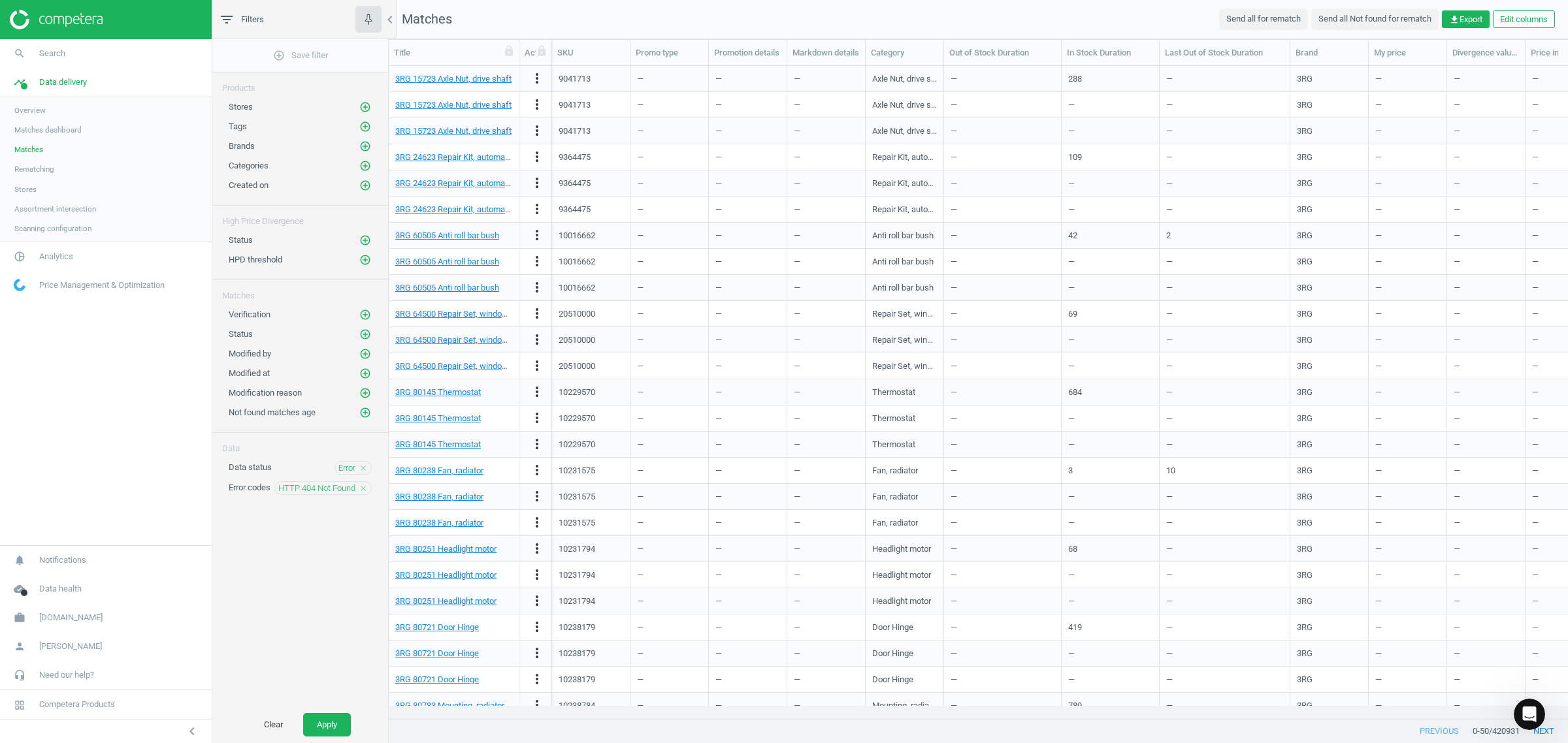
click at [363, 471] on icon "close" at bounding box center [363, 468] width 9 height 9
click at [363, 471] on icon "add_circle_outline" at bounding box center [365, 467] width 11 height 11
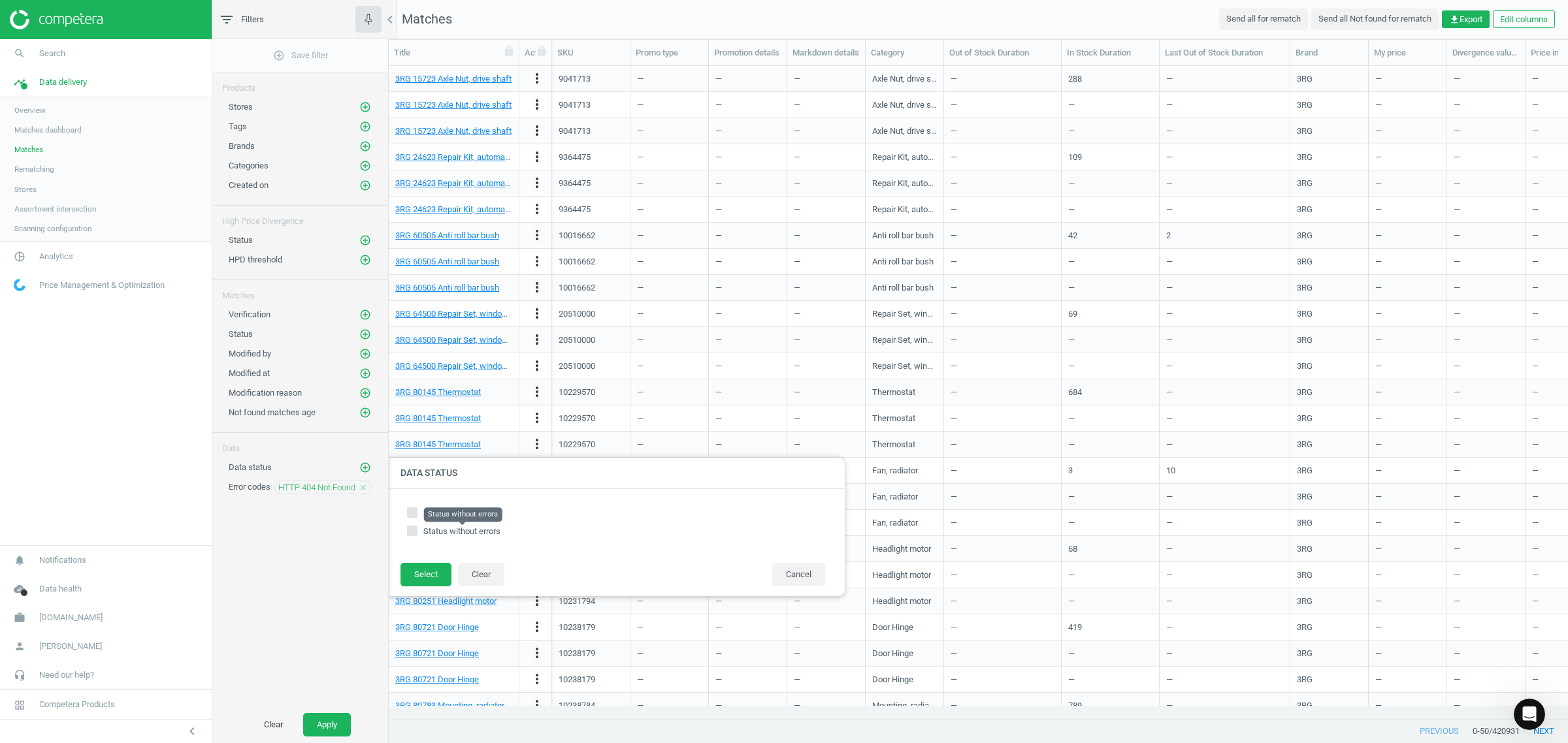
click at [449, 534] on span "Status without errors" at bounding box center [462, 531] width 77 height 10
click at [416, 534] on input "Status without errors" at bounding box center [412, 530] width 8 height 8
checkbox input "true"
click at [425, 582] on button "Select" at bounding box center [426, 574] width 51 height 24
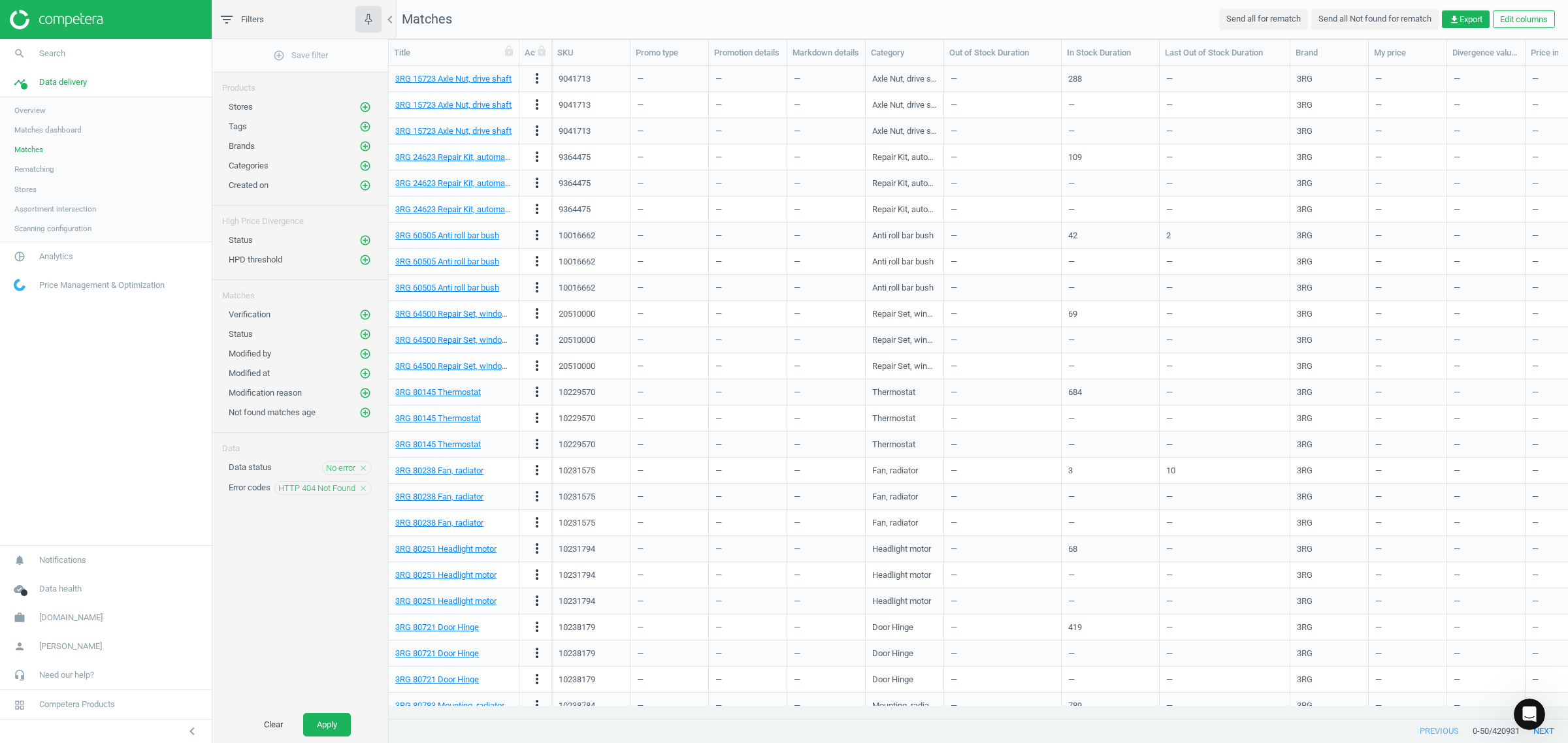
click at [357, 472] on div "No error close" at bounding box center [347, 468] width 50 height 14
click at [366, 473] on icon "close" at bounding box center [363, 468] width 9 height 9
click at [364, 471] on icon "add_circle_outline" at bounding box center [365, 467] width 11 height 11
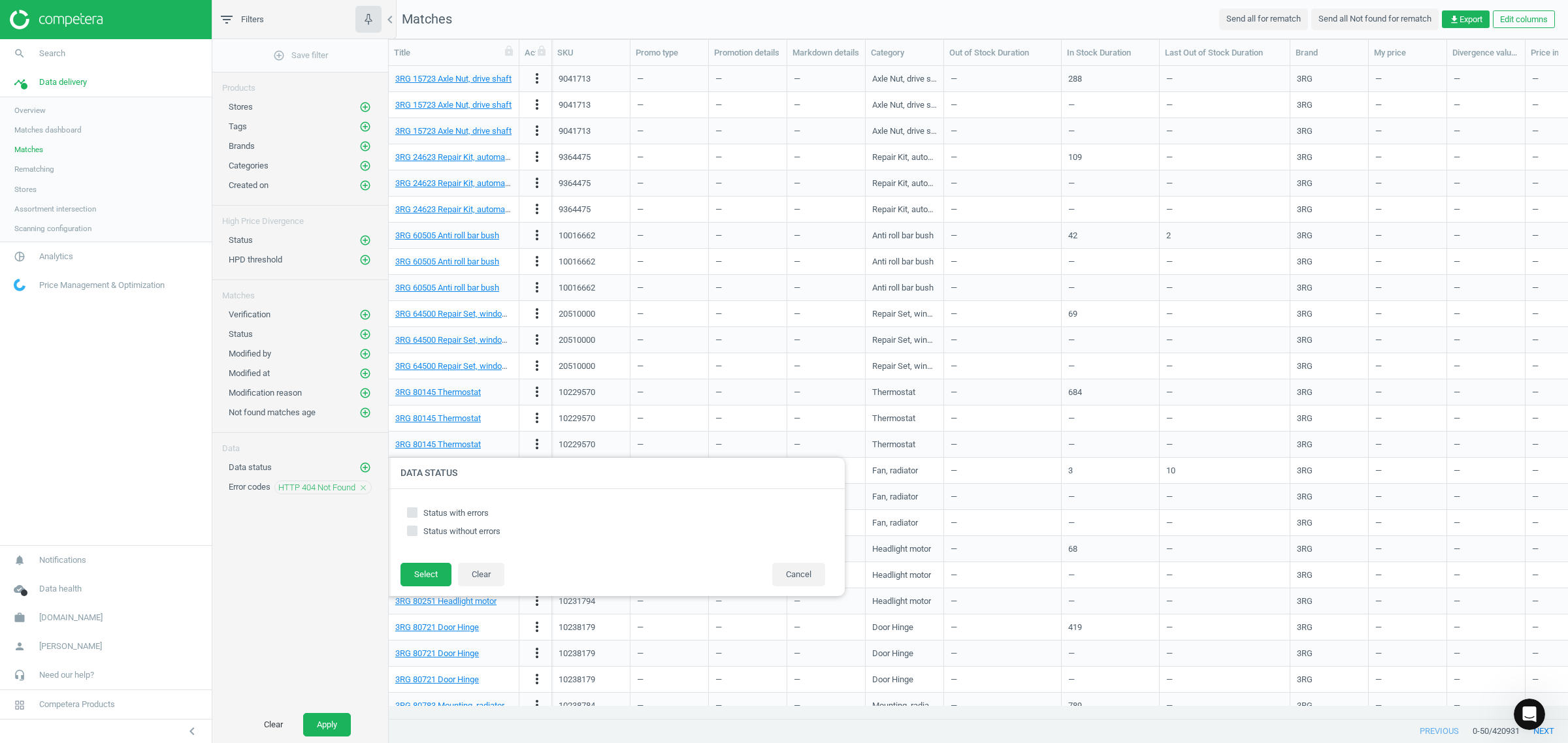
click at [415, 510] on input "Status with errors" at bounding box center [412, 512] width 8 height 8
checkbox input "true"
click at [426, 571] on button "Select" at bounding box center [426, 574] width 51 height 24
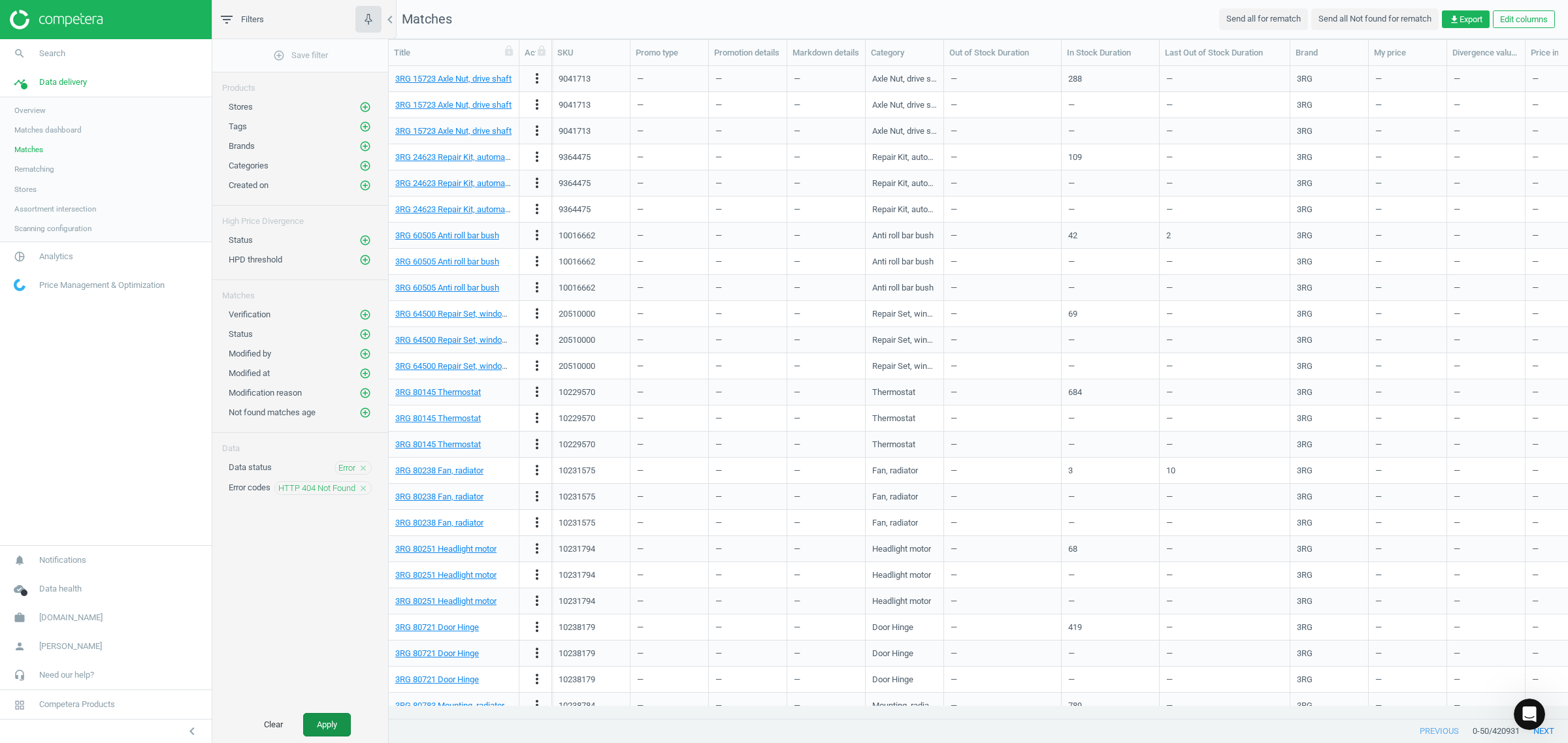
click at [318, 722] on button "Apply" at bounding box center [327, 725] width 47 height 24
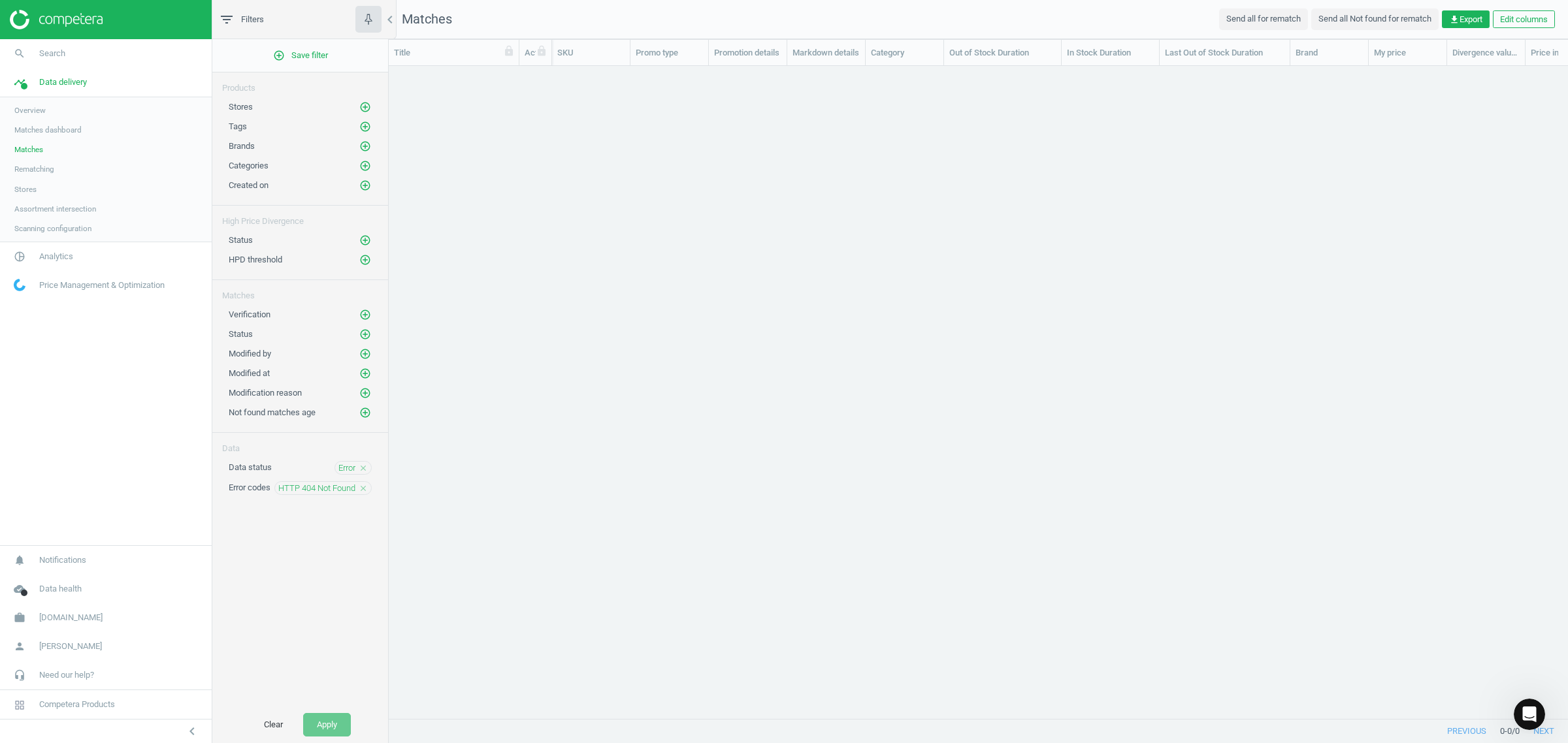
scroll to position [428, 0]
drag, startPoint x: 1379, startPoint y: 121, endPoint x: 1144, endPoint y: 5, distance: 262.1
click at [1379, 121] on div "grid" at bounding box center [978, 386] width 1179 height 640
